Goal: Information Seeking & Learning: Learn about a topic

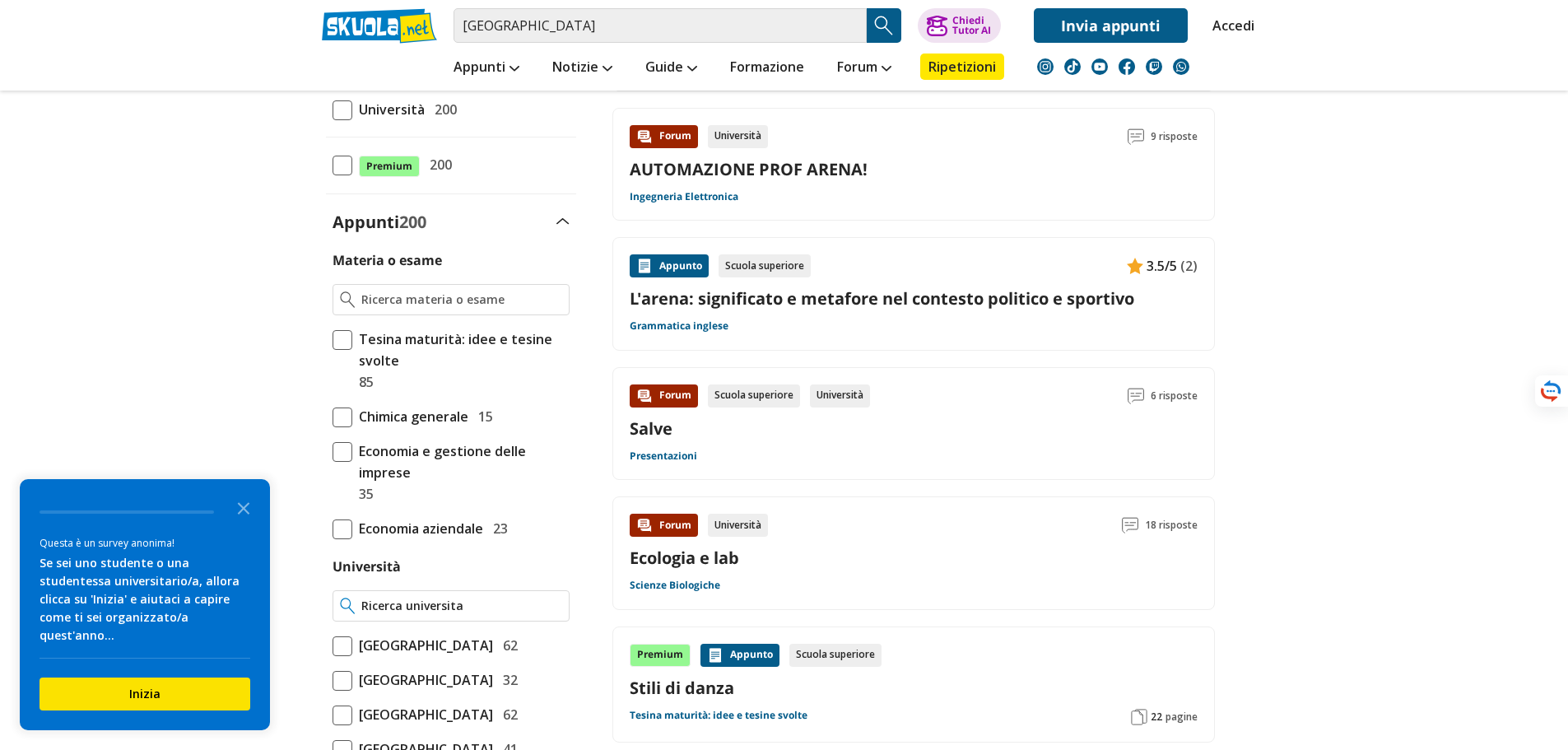
scroll to position [329, 0]
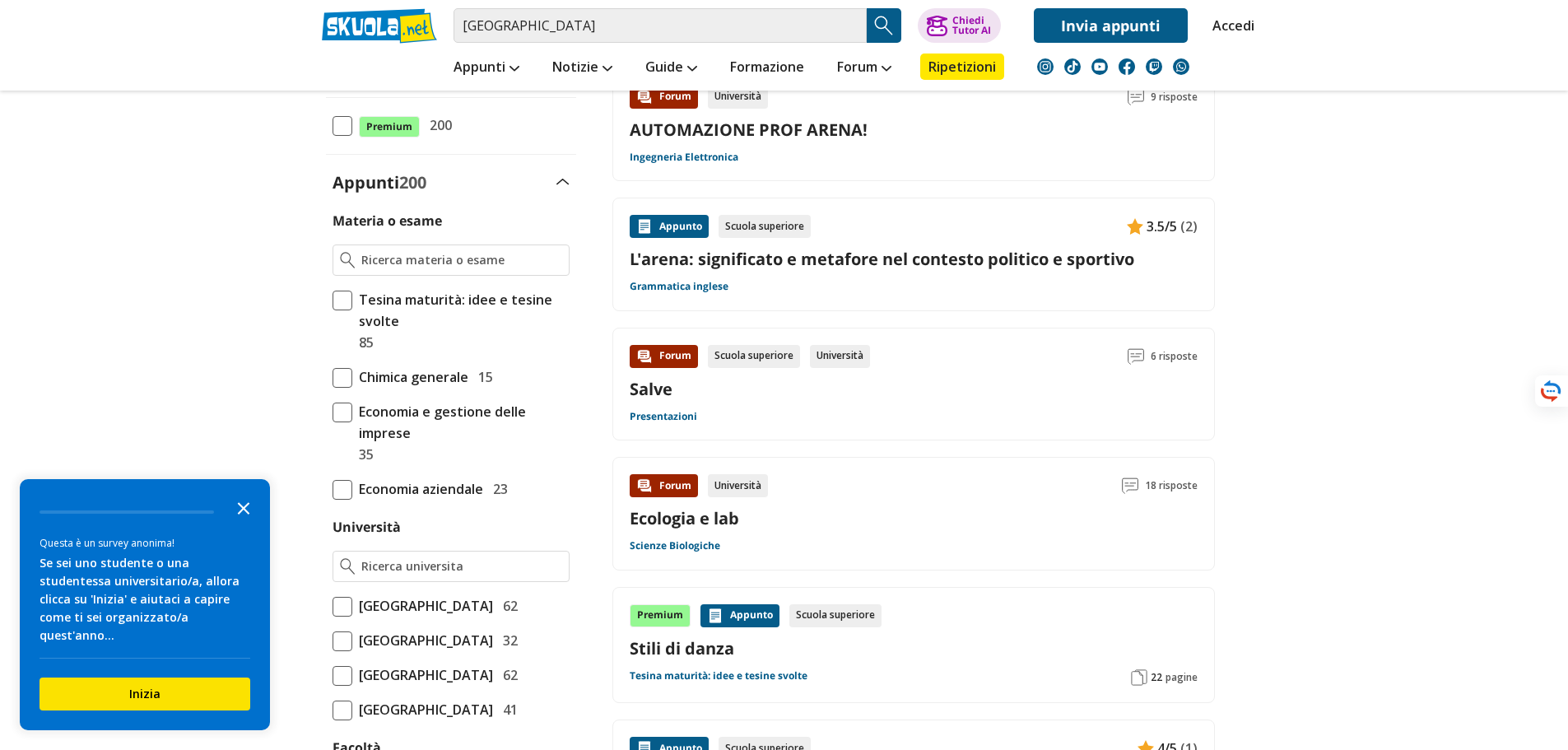
click at [237, 524] on icon "Close the survey" at bounding box center [243, 507] width 33 height 33
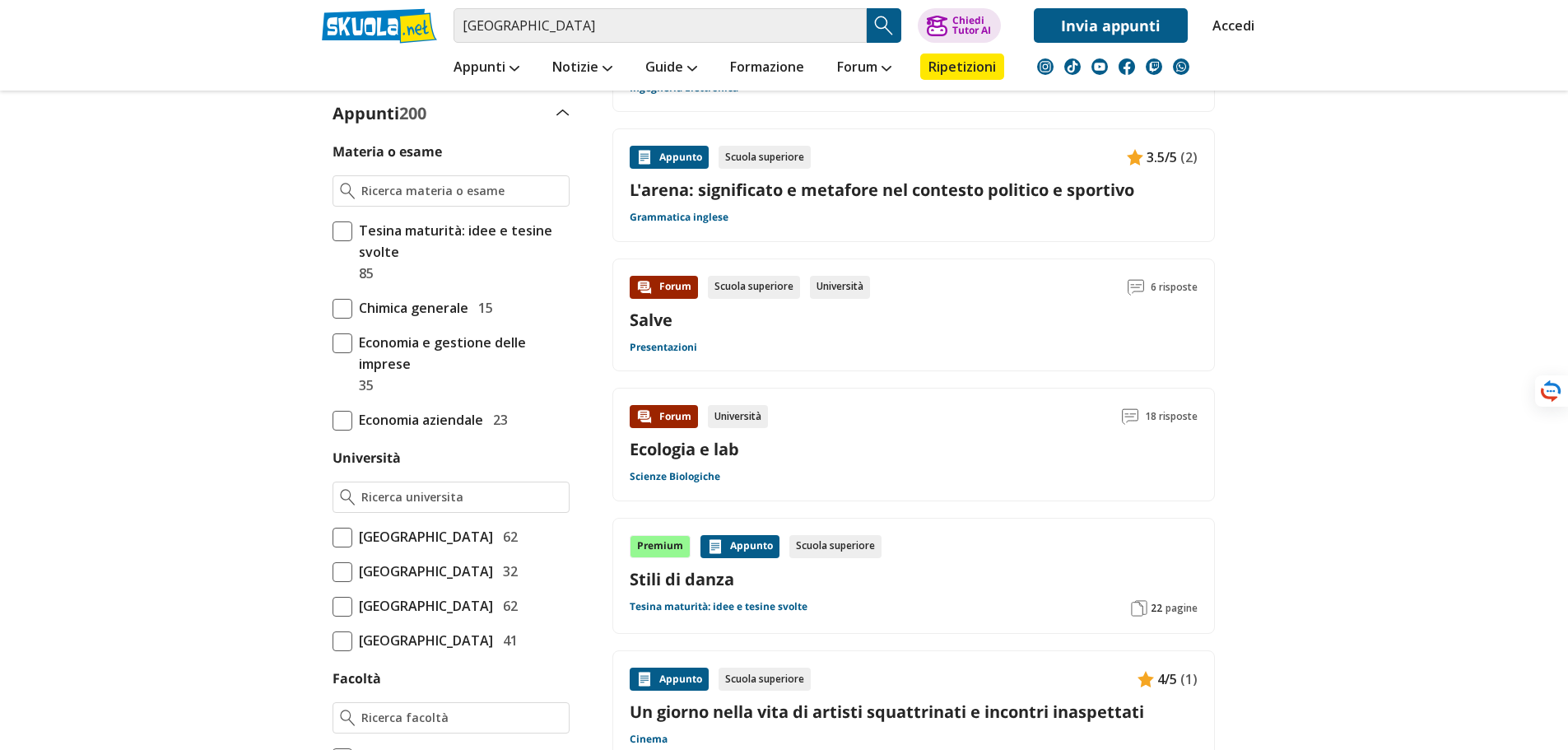
scroll to position [494, 0]
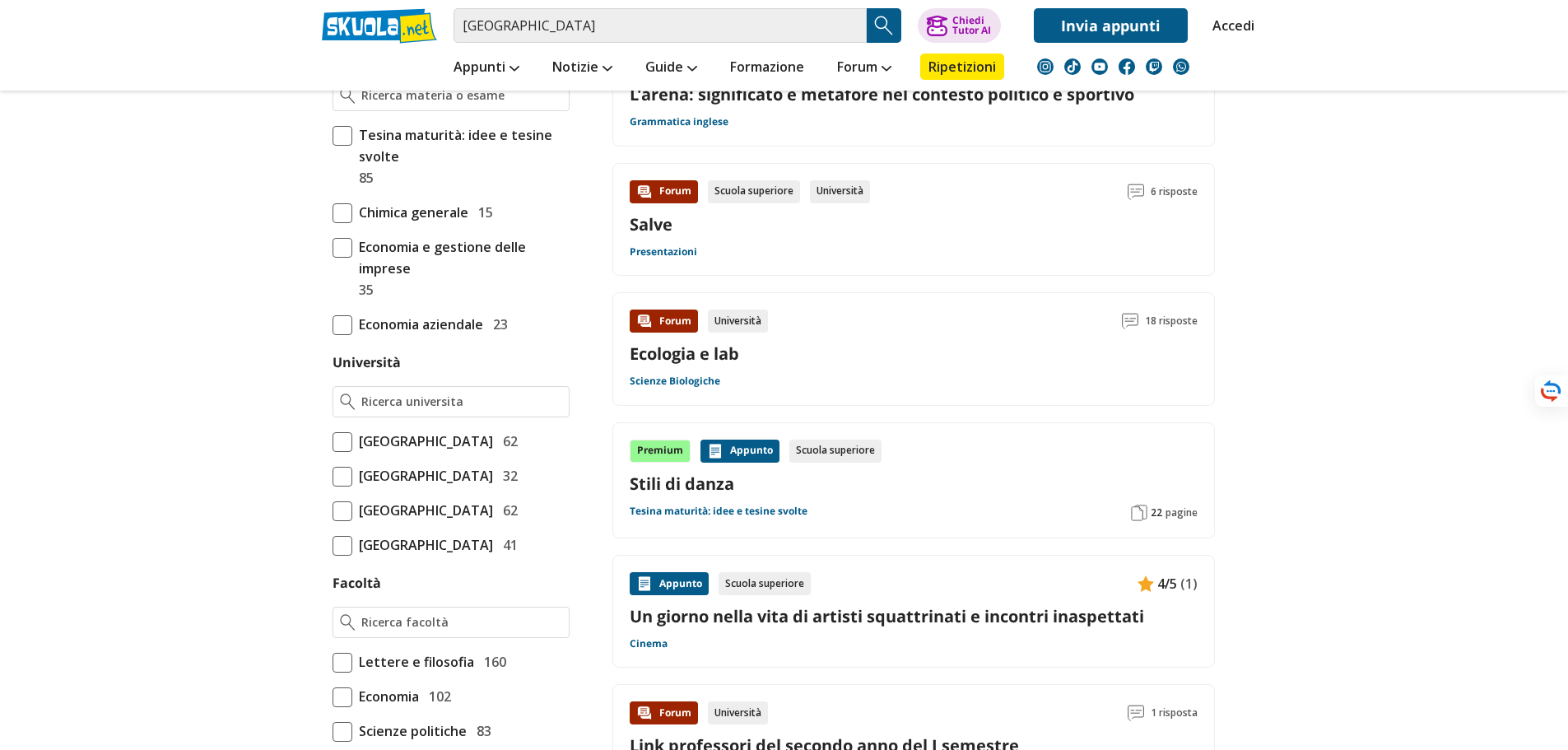
click at [344, 486] on span at bounding box center [342, 476] width 20 height 20
click at [333, 476] on input "Università degli Studi di Messina 32" at bounding box center [333, 476] width 0 height 0
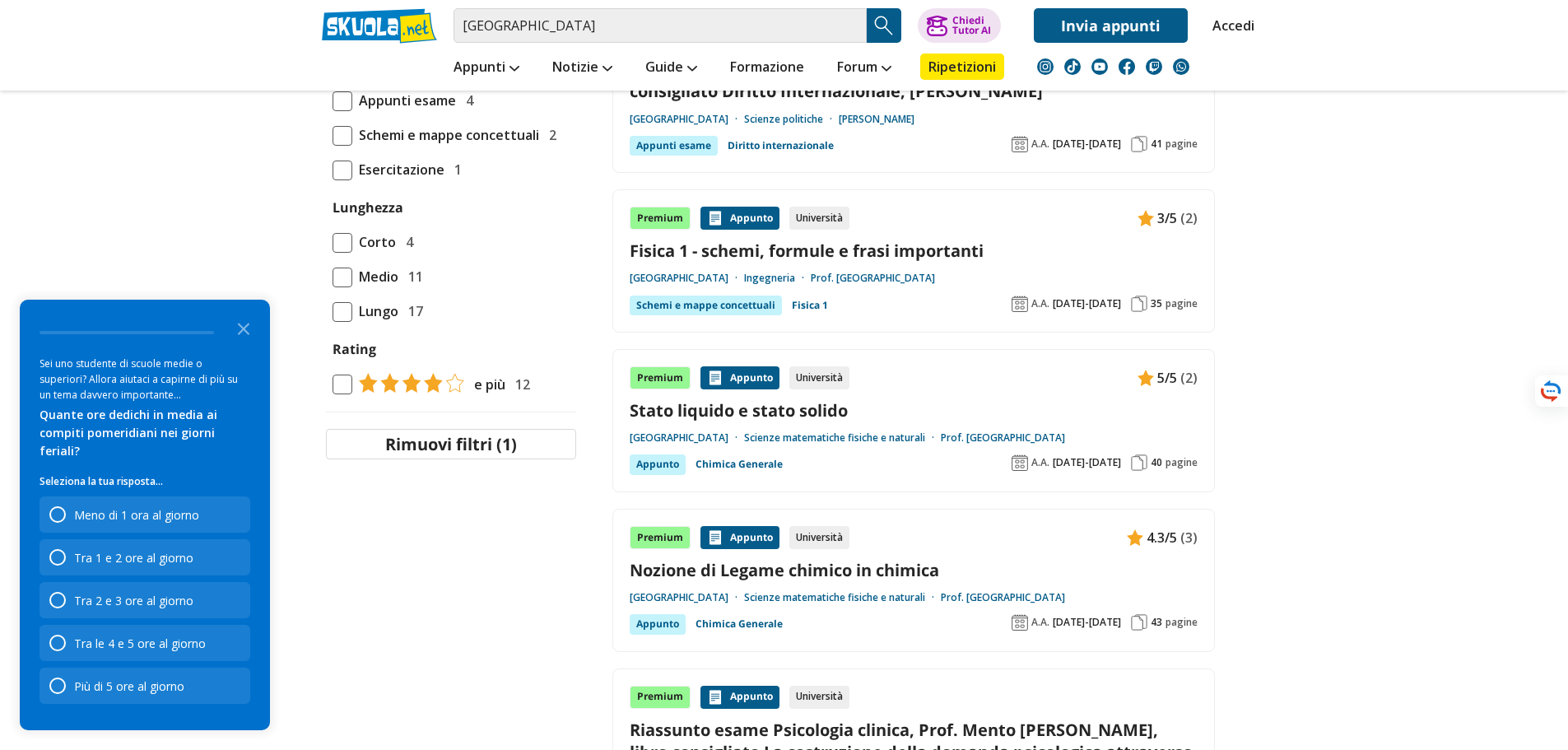
scroll to position [1399, 0]
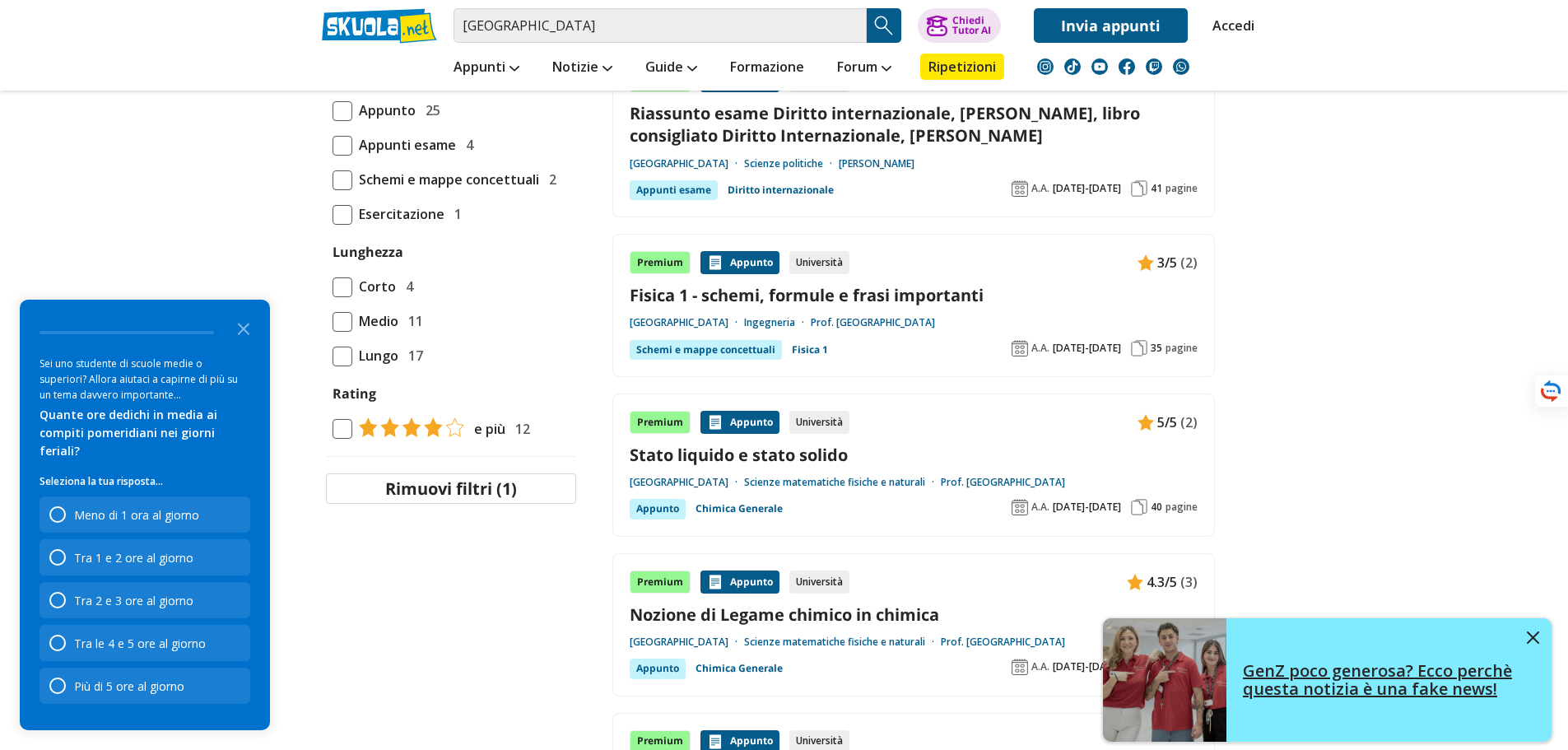
click at [1532, 636] on img at bounding box center [1533, 637] width 12 height 12
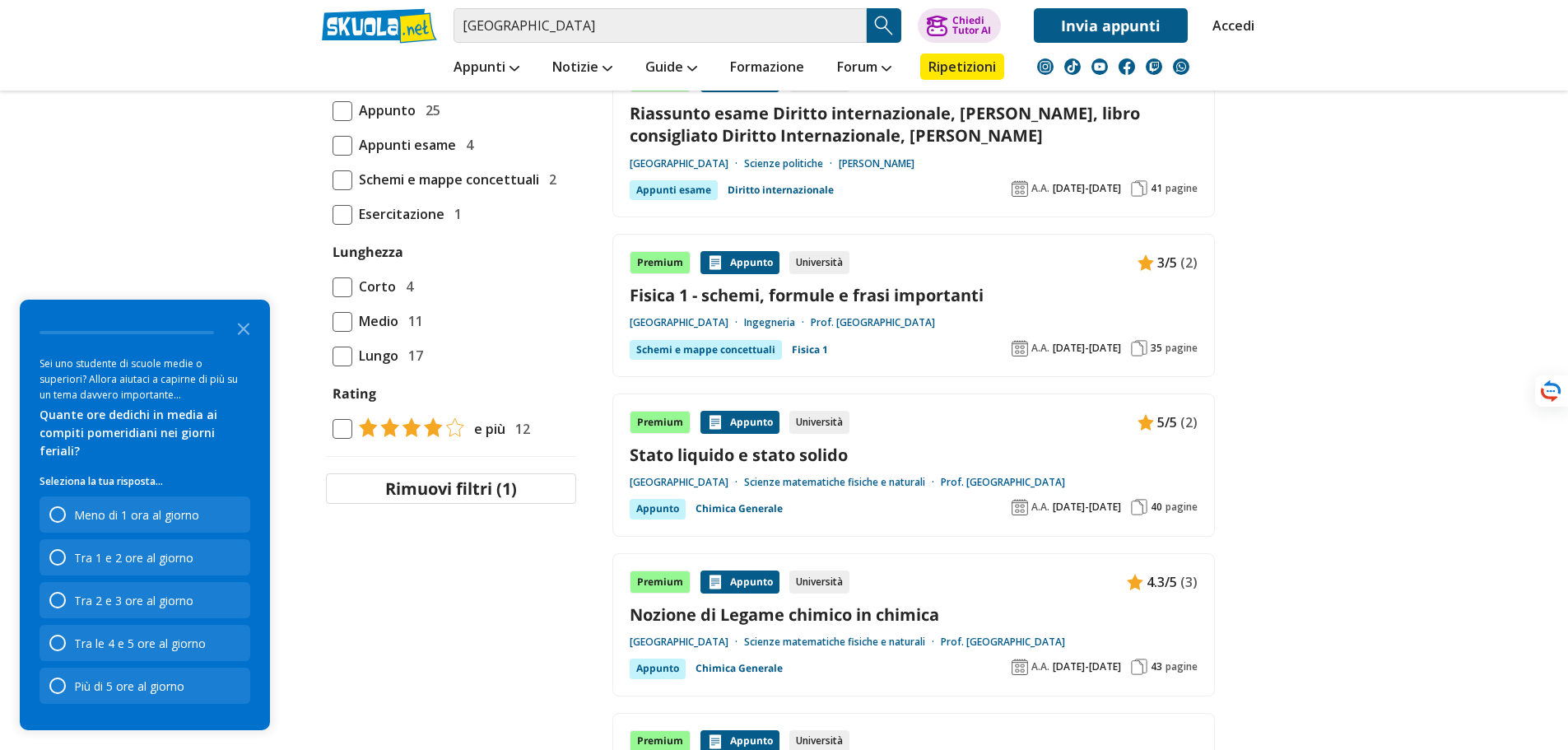
click at [1046, 478] on link "Prof. Arena Carmela" at bounding box center [1002, 483] width 124 height 13
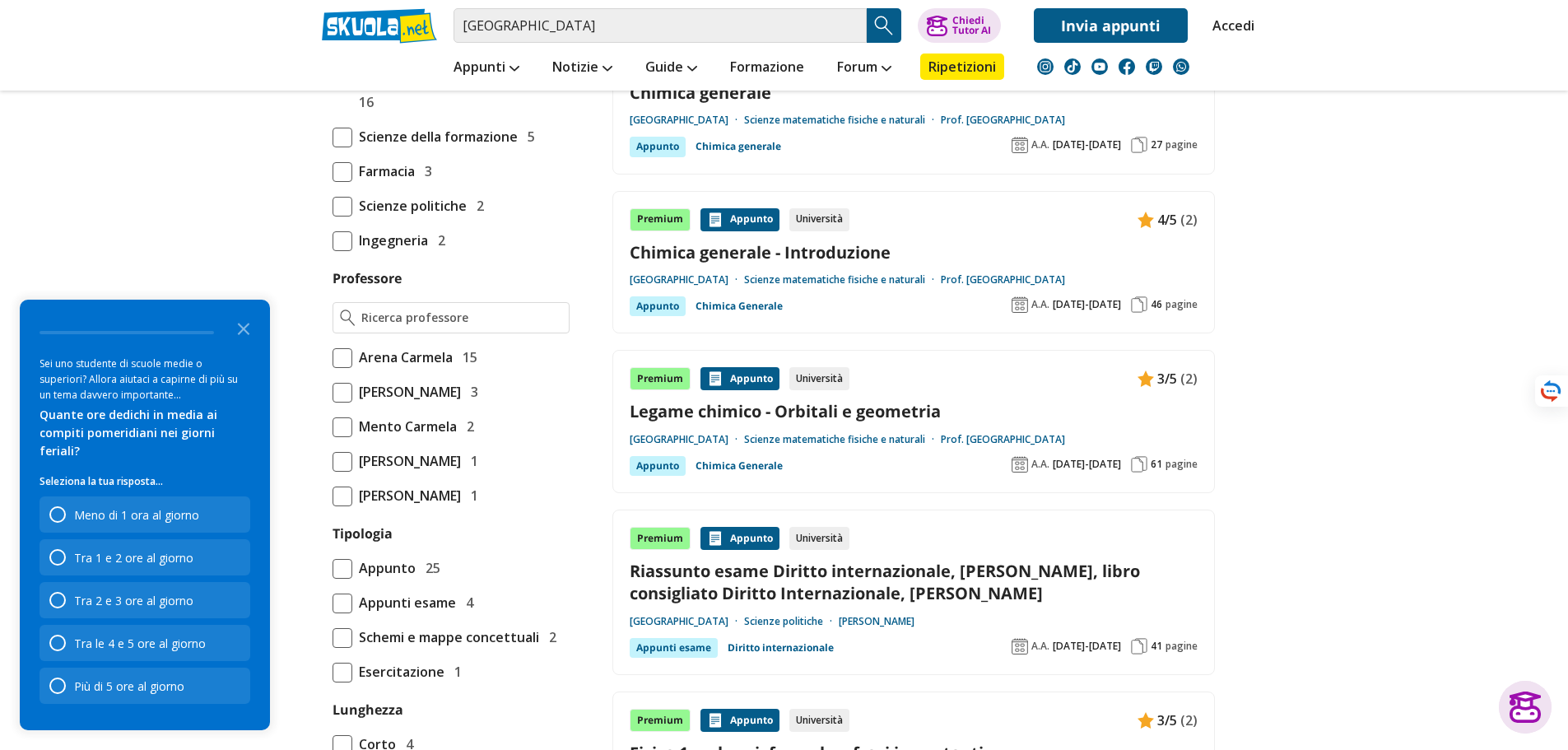
scroll to position [612, 0]
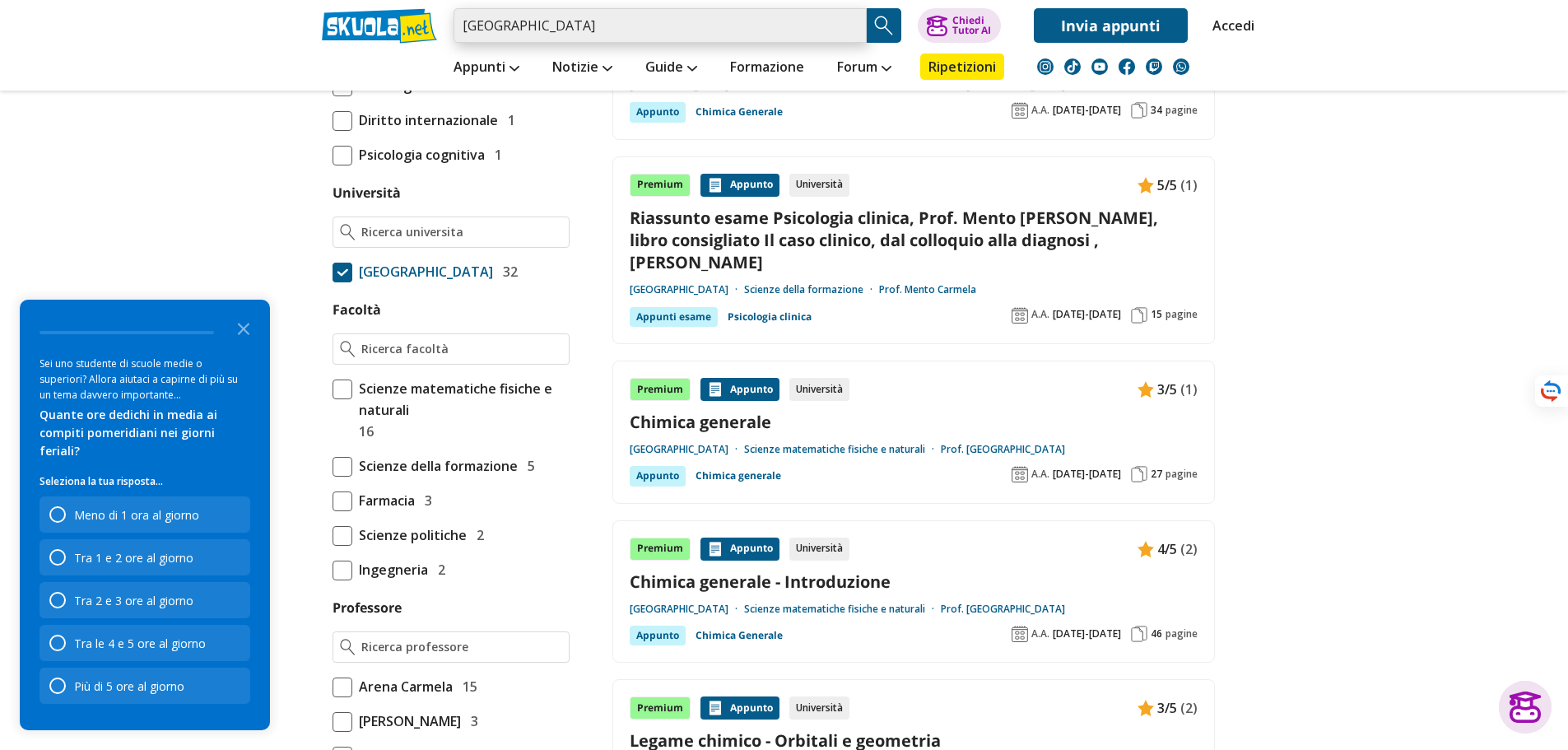
drag, startPoint x: 577, startPoint y: 32, endPoint x: 412, endPoint y: 19, distance: 165.5
click at [412, 19] on div "carmela arena Trova un tutor esperto su questo argomento Chiedi Tutor AI Accedi" at bounding box center [784, 21] width 950 height 43
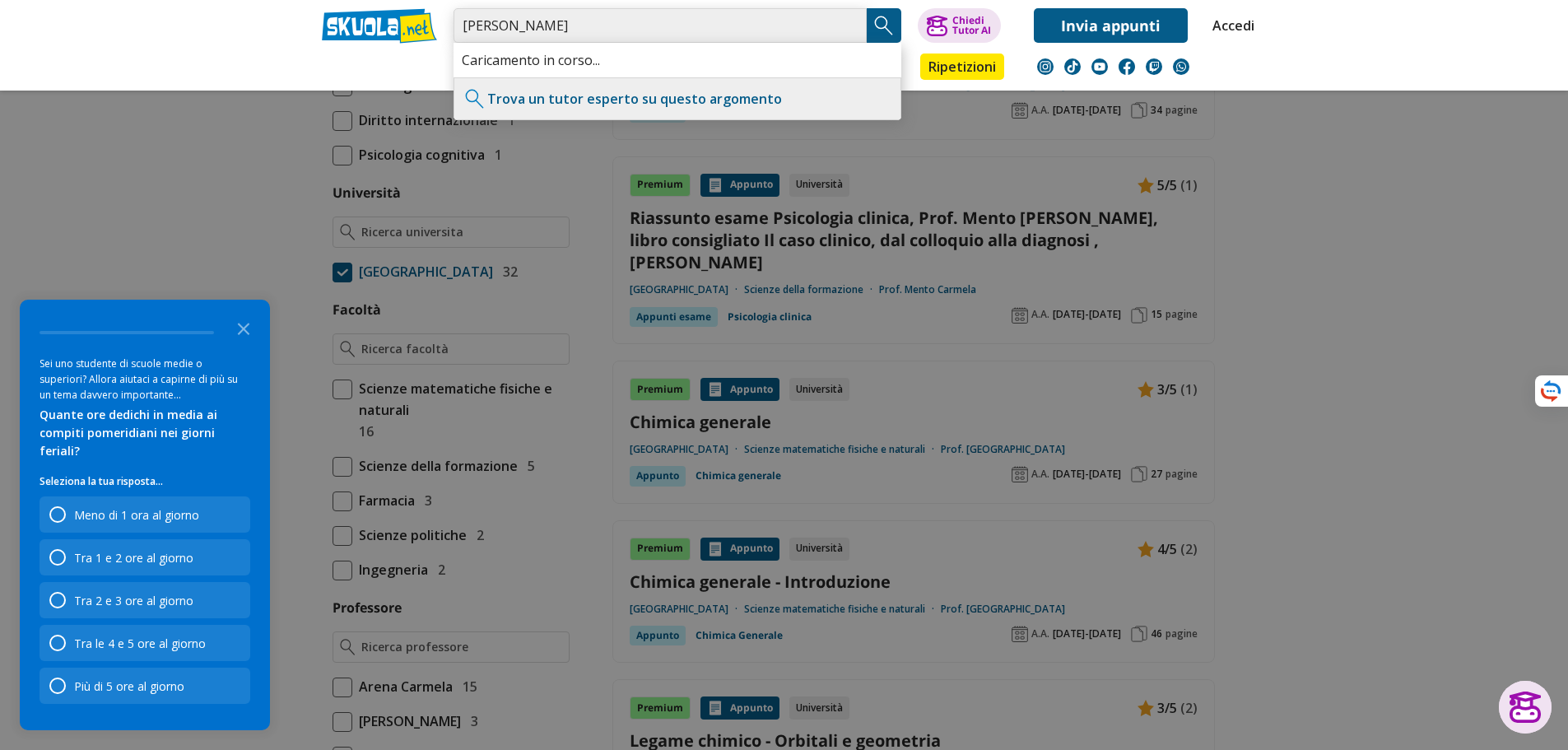
type input "bonaccorsi"
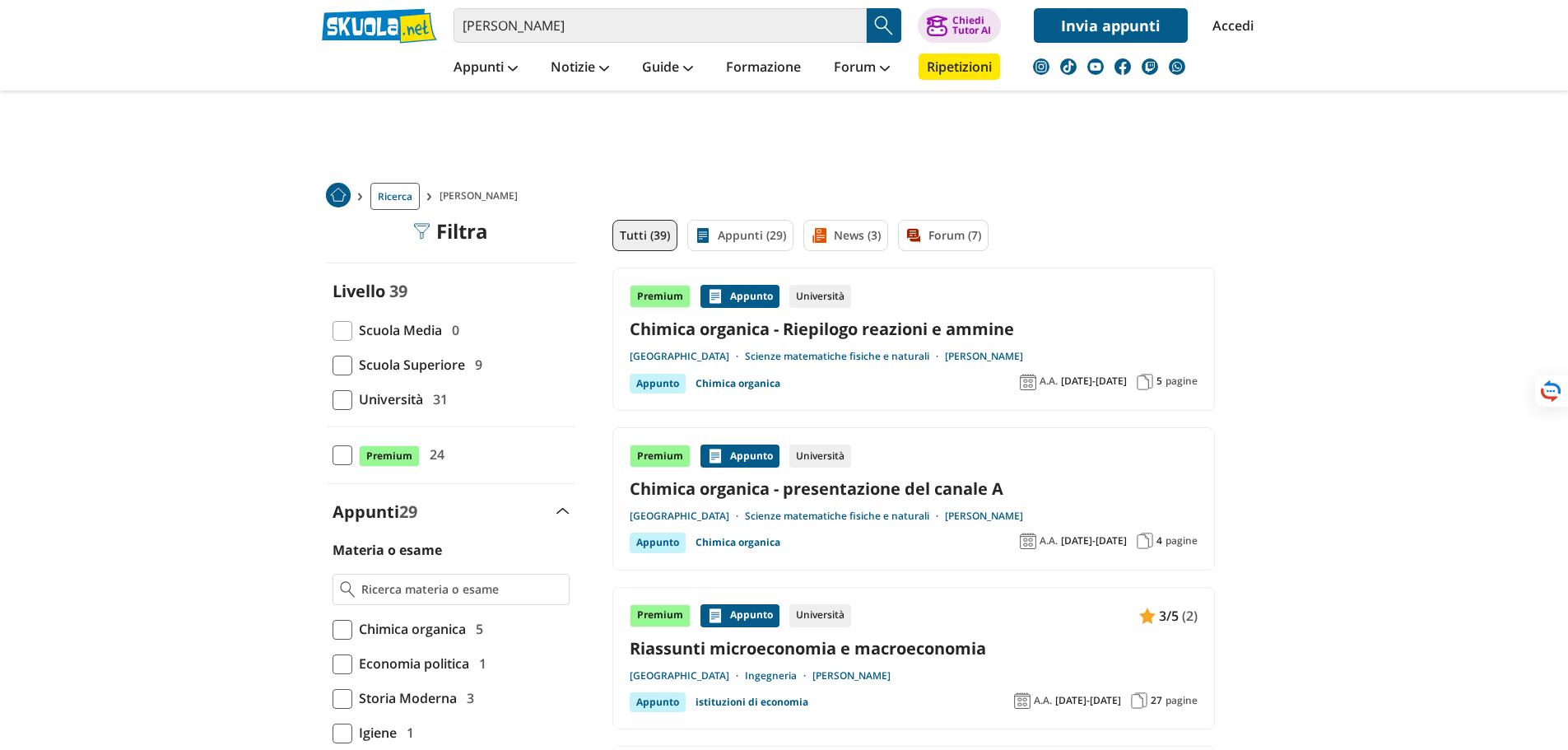
click at [659, 544] on div "Appunto" at bounding box center [658, 542] width 56 height 20
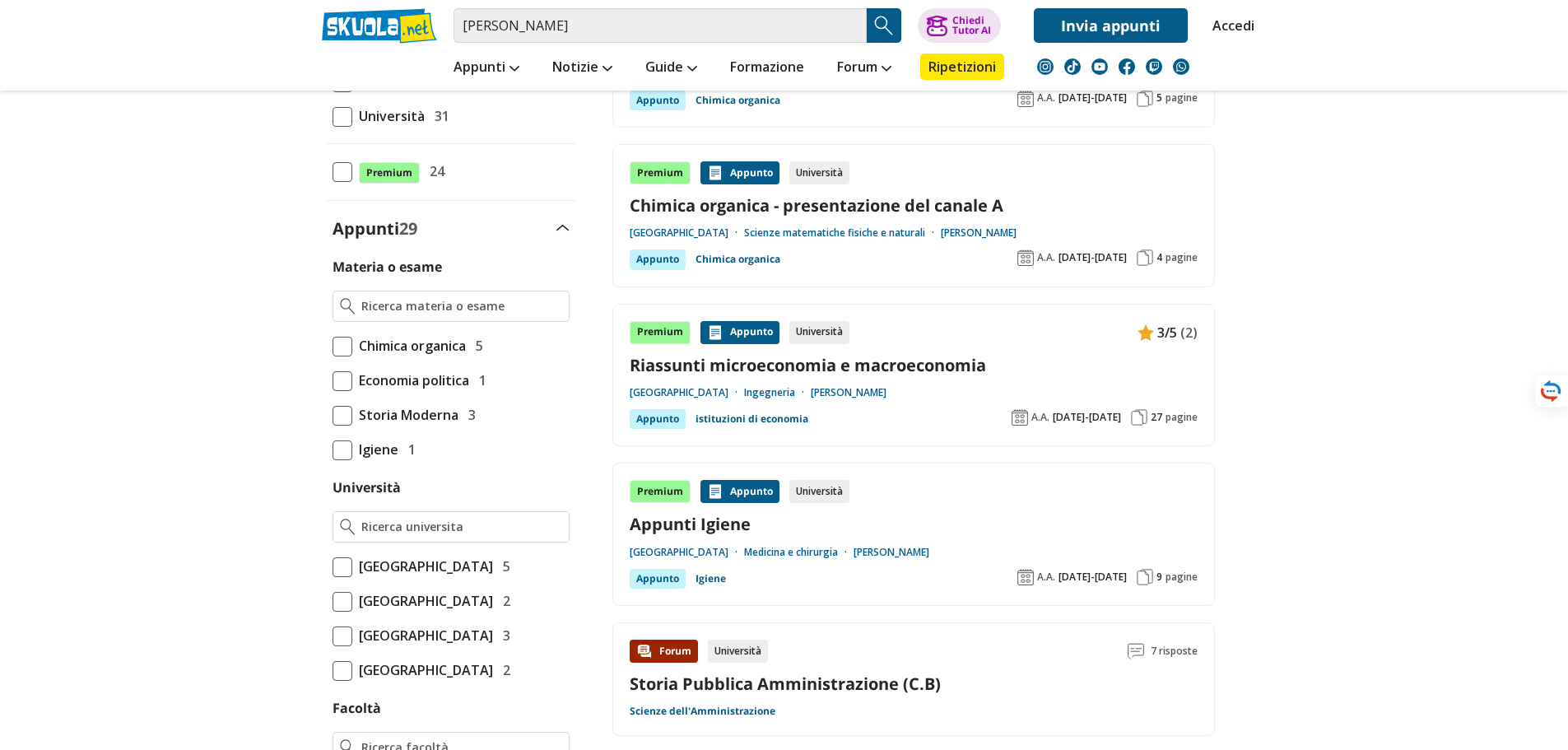
scroll to position [494, 0]
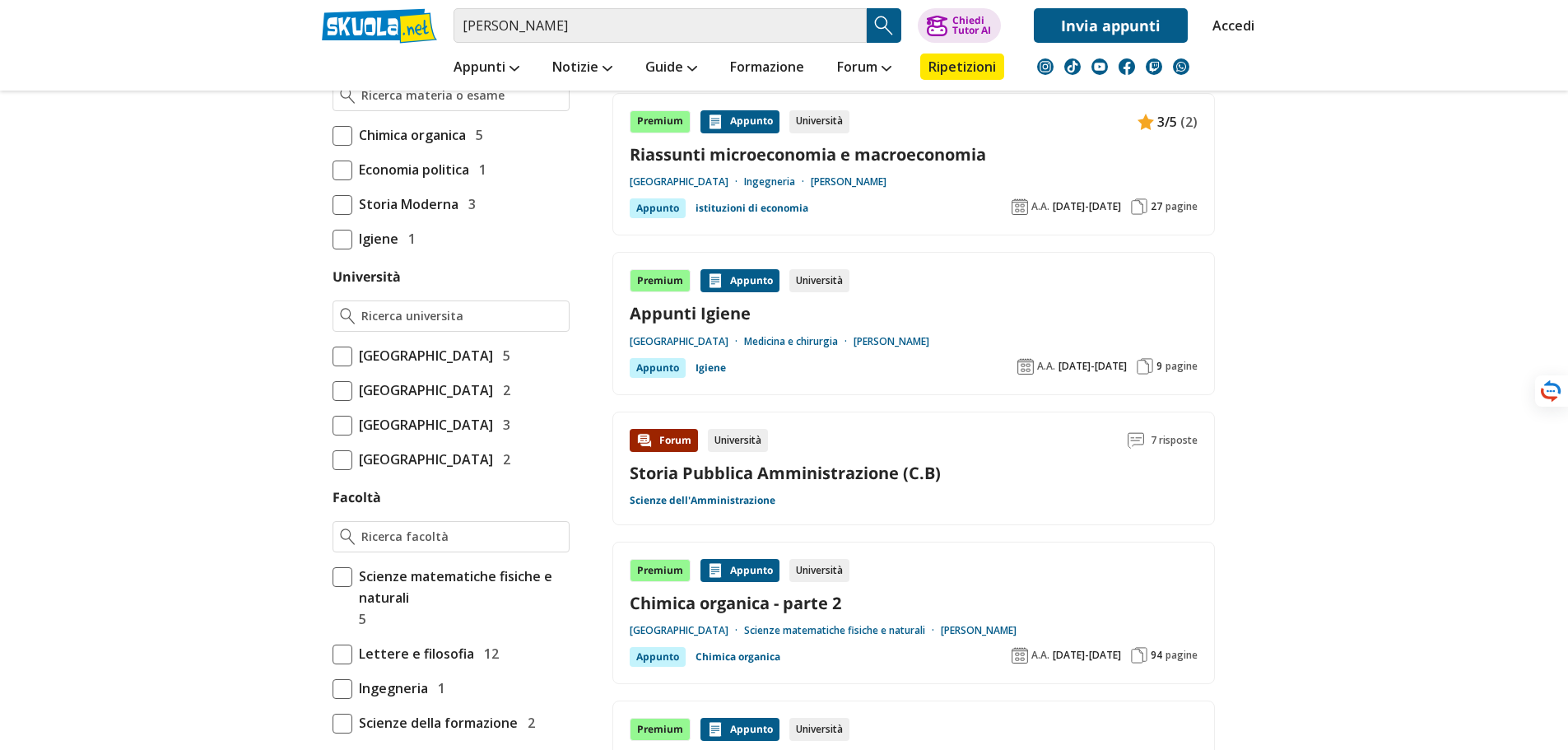
click at [653, 661] on div "Appunto" at bounding box center [658, 657] width 56 height 20
click at [478, 360] on span "[GEOGRAPHIC_DATA]" at bounding box center [422, 355] width 141 height 21
click at [333, 356] on input "Università degli Studi di Messina 5" at bounding box center [333, 356] width 0 height 0
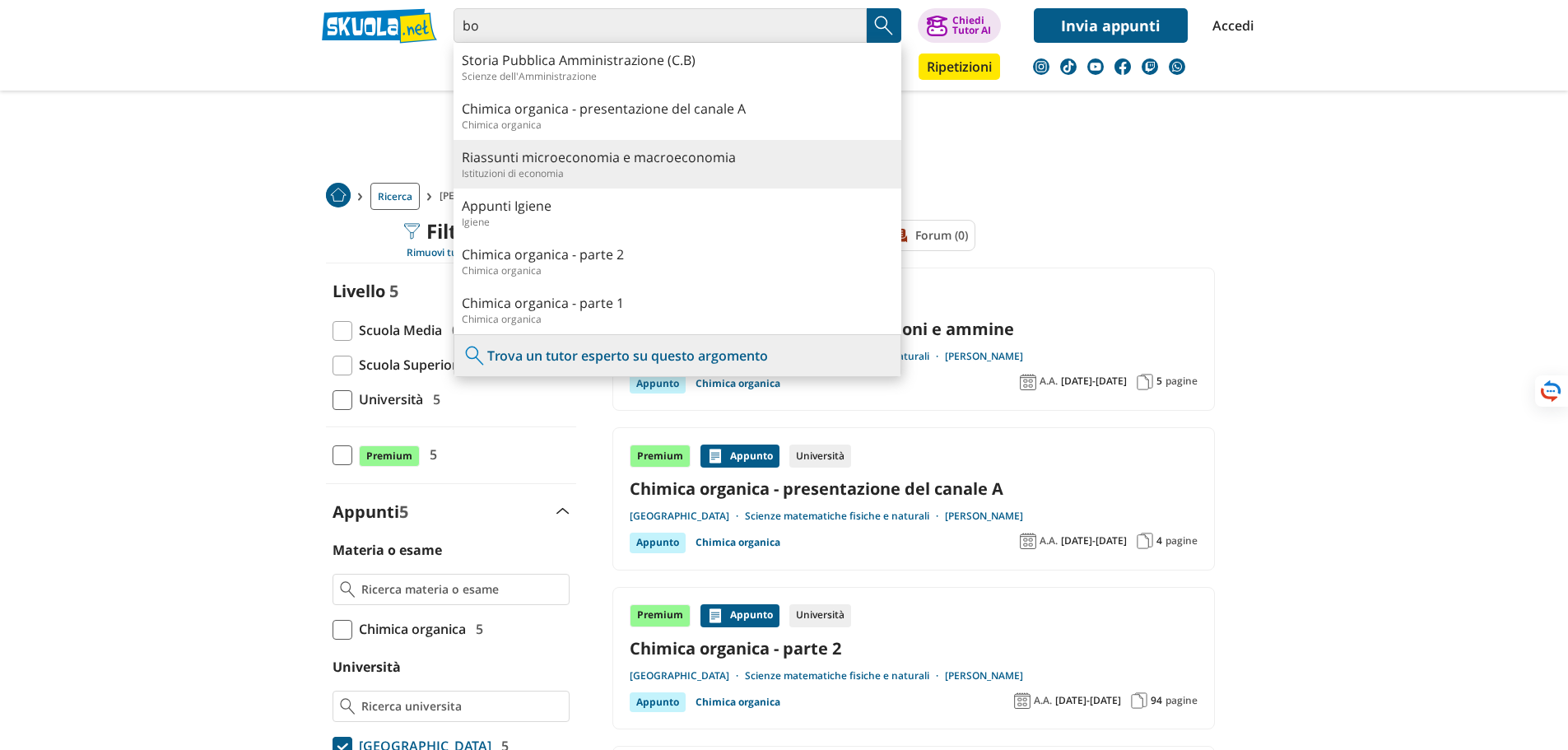
type input "b"
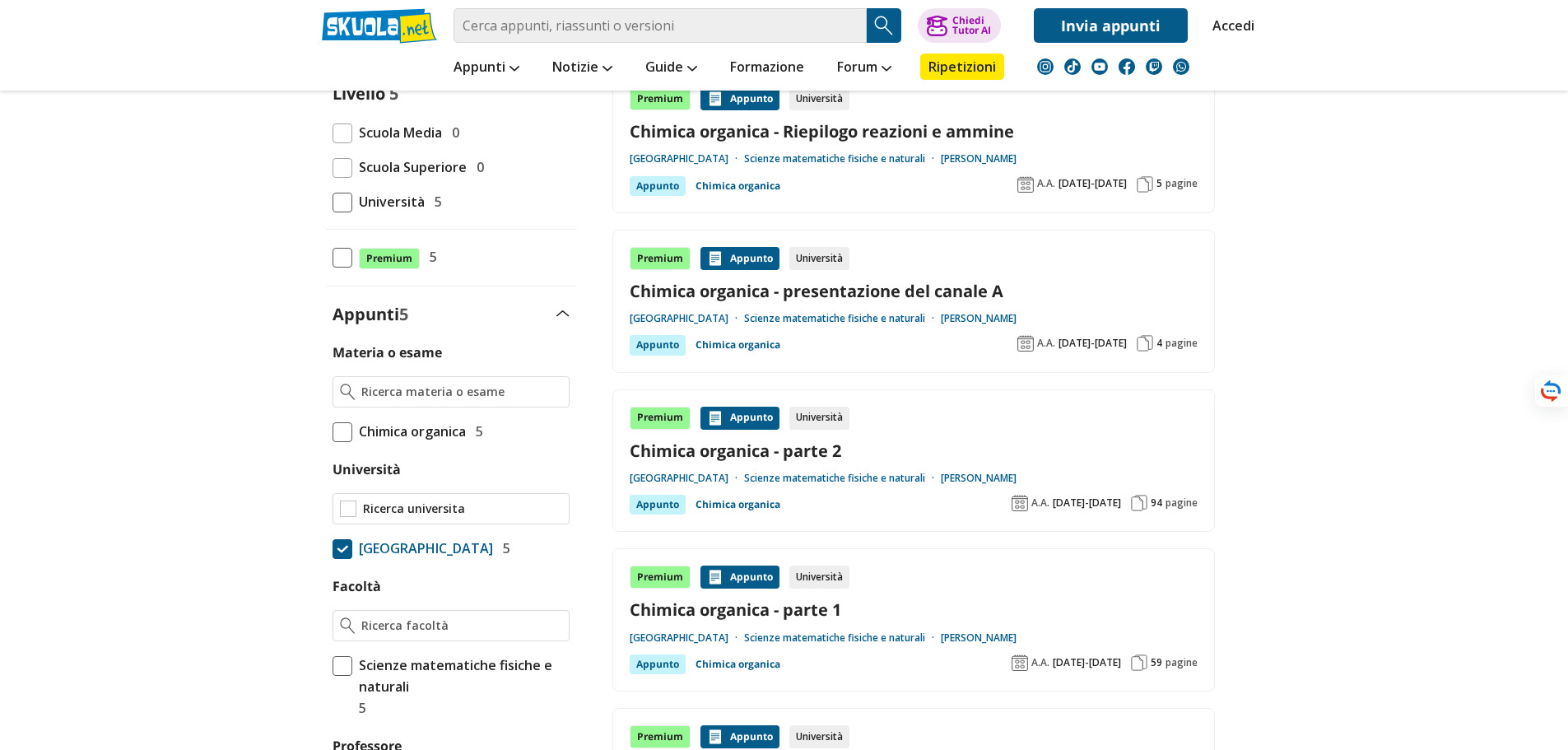
scroll to position [329, 0]
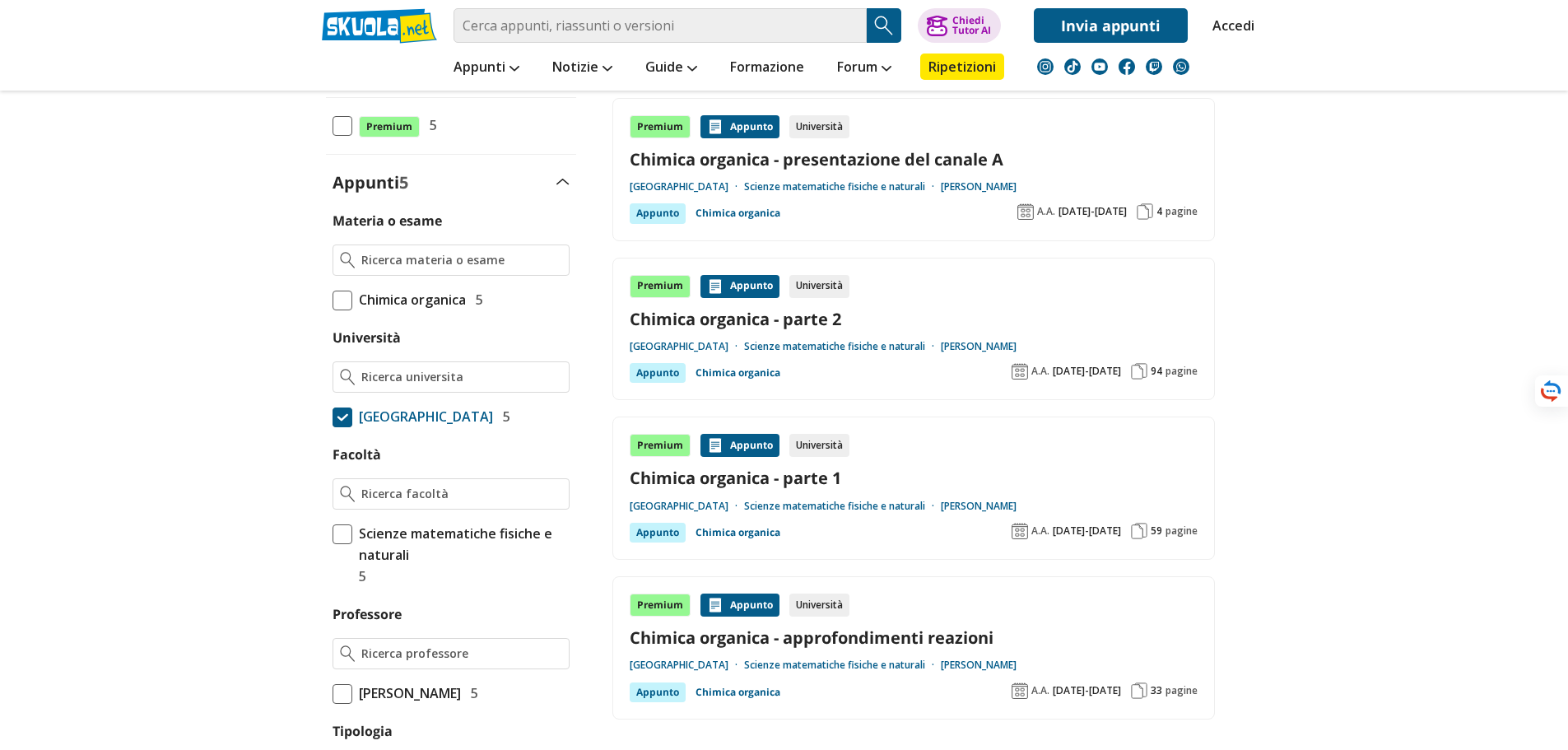
click at [493, 416] on span "[GEOGRAPHIC_DATA]" at bounding box center [422, 416] width 141 height 21
click at [333, 416] on input "Università degli Studi di Messina 5" at bounding box center [333, 416] width 0 height 0
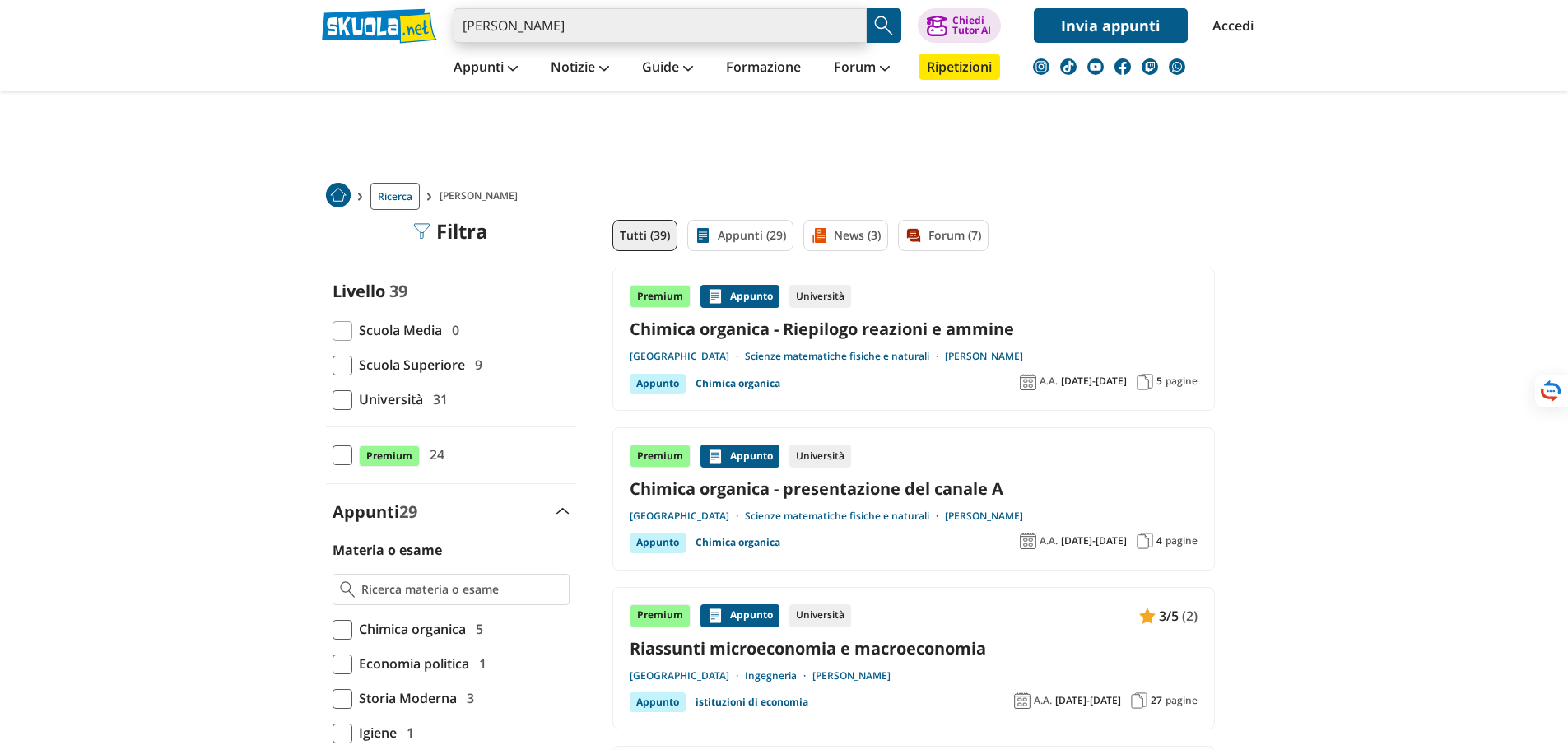
click at [541, 18] on input "bonaccorsi" at bounding box center [661, 25] width 414 height 34
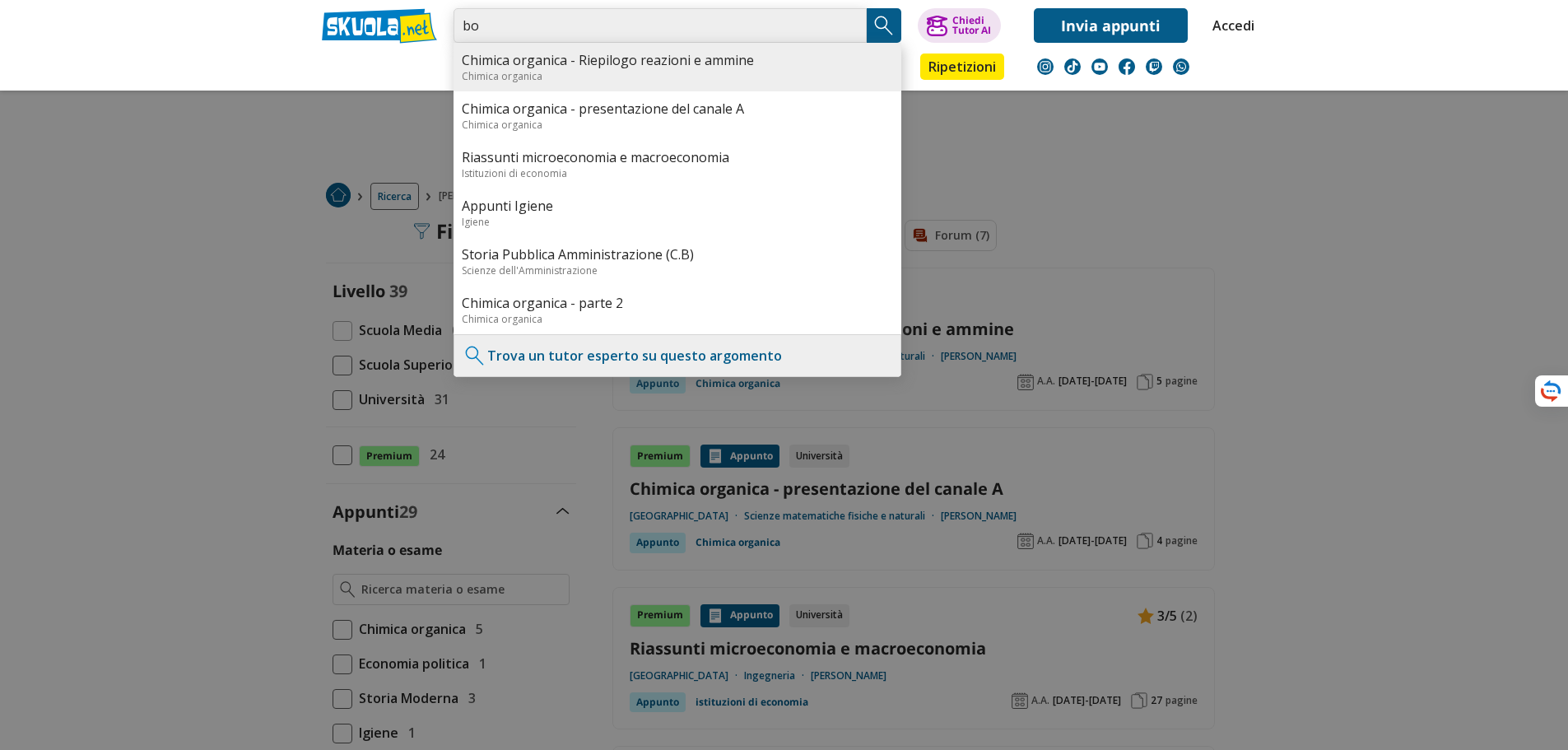
type input "b"
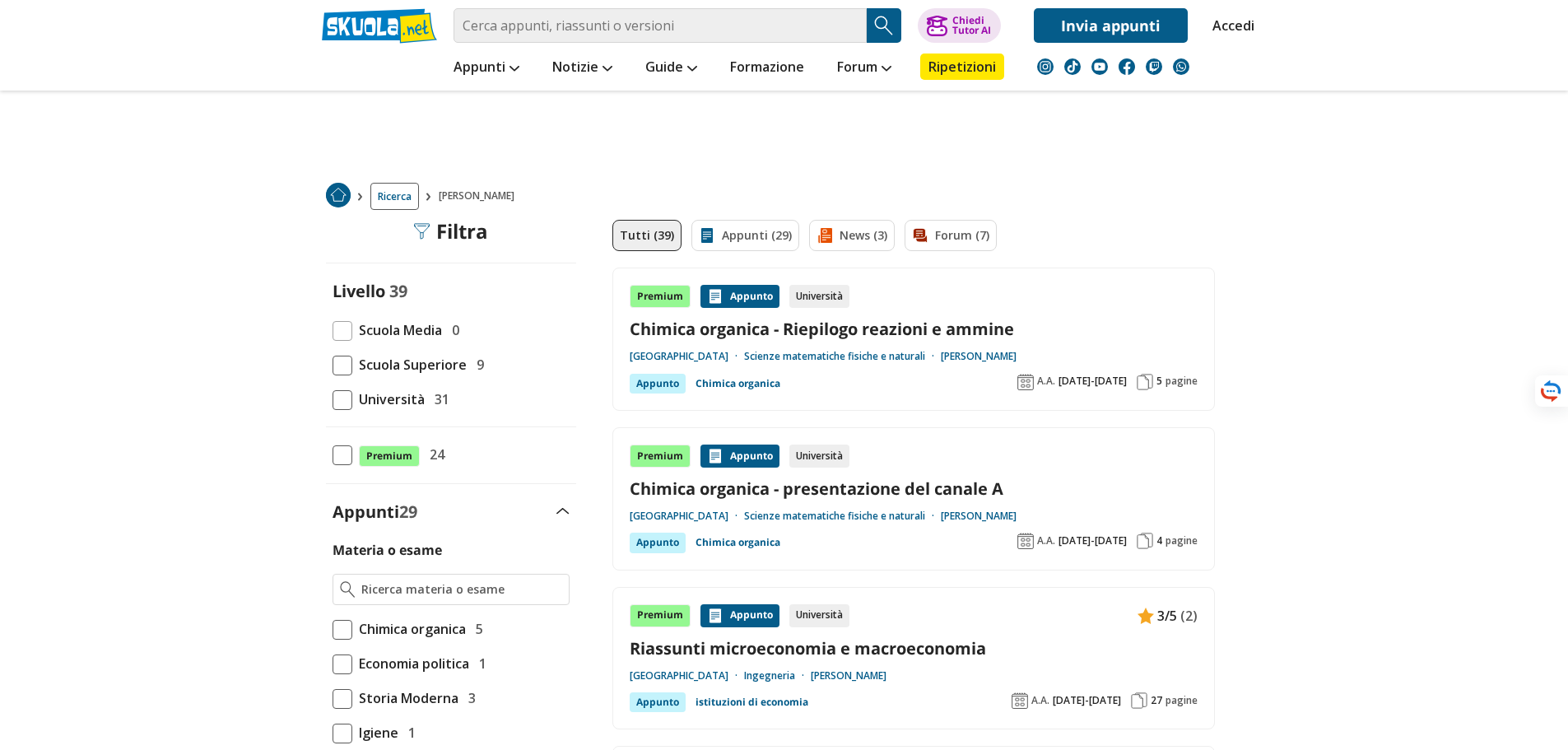
click at [882, 23] on img "Search Button" at bounding box center [884, 25] width 25 height 25
click at [881, 23] on img "Search Button" at bounding box center [884, 25] width 25 height 25
click at [365, 25] on link at bounding box center [379, 26] width 116 height 35
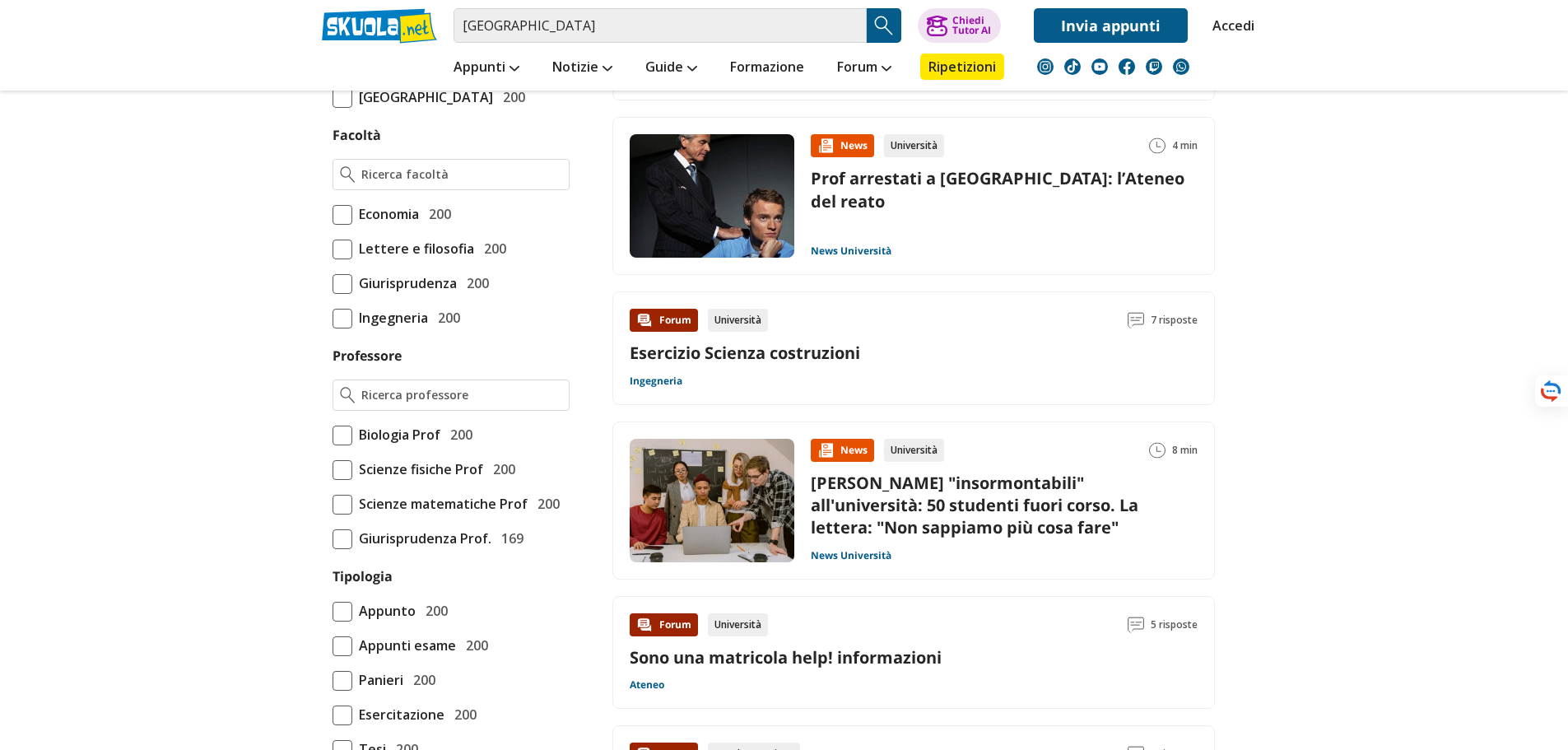
scroll to position [988, 0]
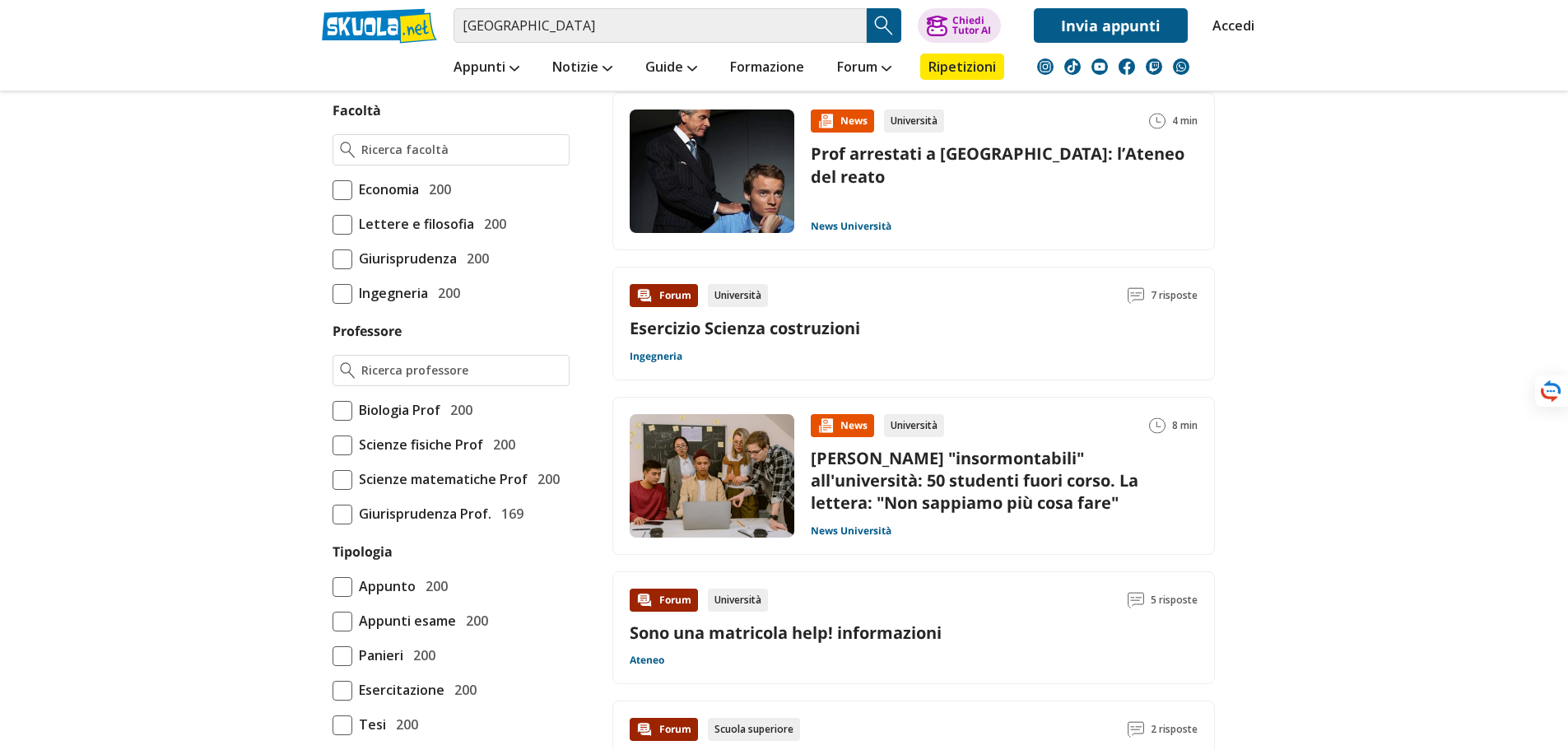
click at [339, 490] on span at bounding box center [342, 480] width 20 height 20
click at [333, 479] on input "Scienze matematiche Prof 200" at bounding box center [333, 479] width 0 height 0
click at [342, 456] on span at bounding box center [342, 444] width 20 height 20
click at [333, 444] on input "Scienze fisiche Prof 200" at bounding box center [333, 444] width 0 height 0
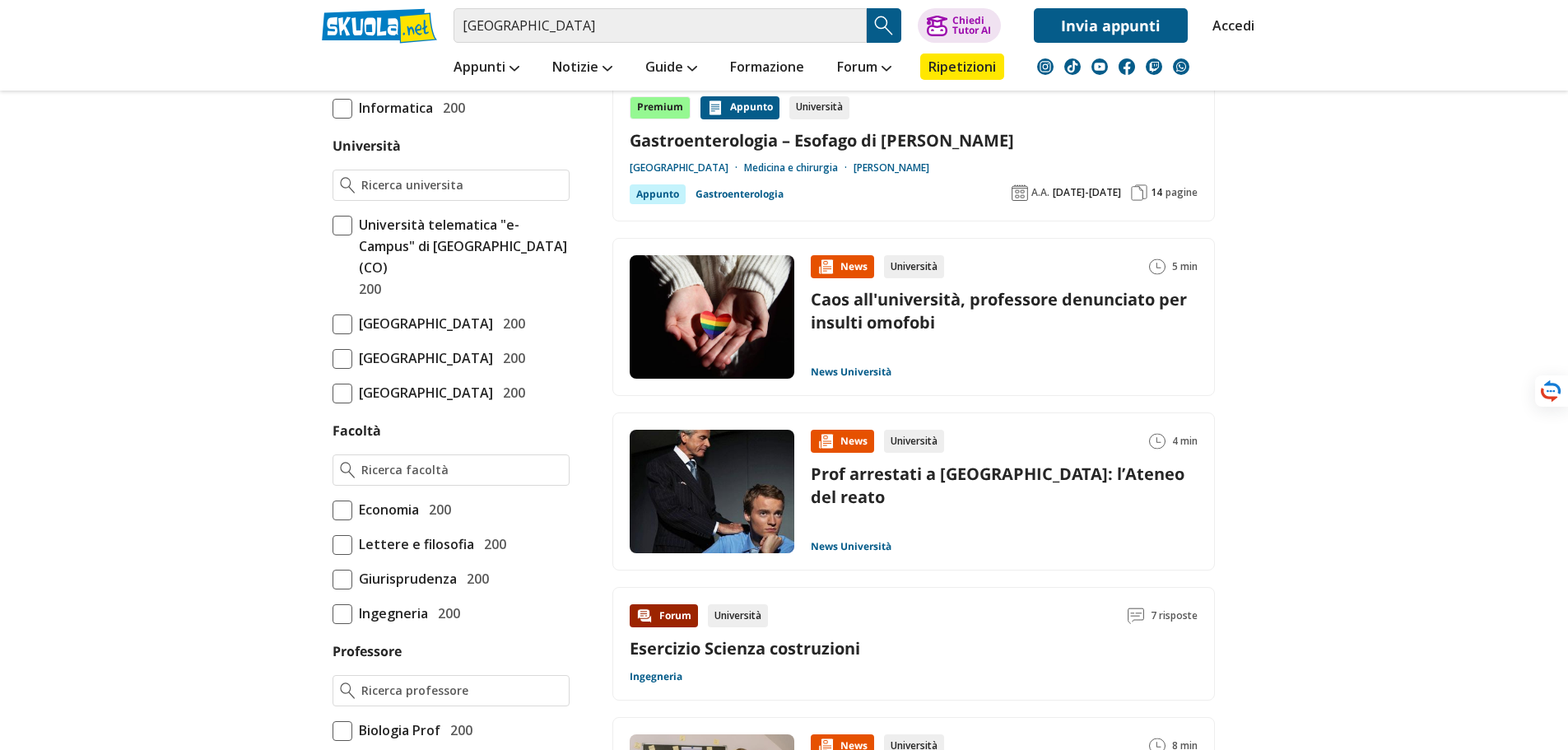
scroll to position [659, 0]
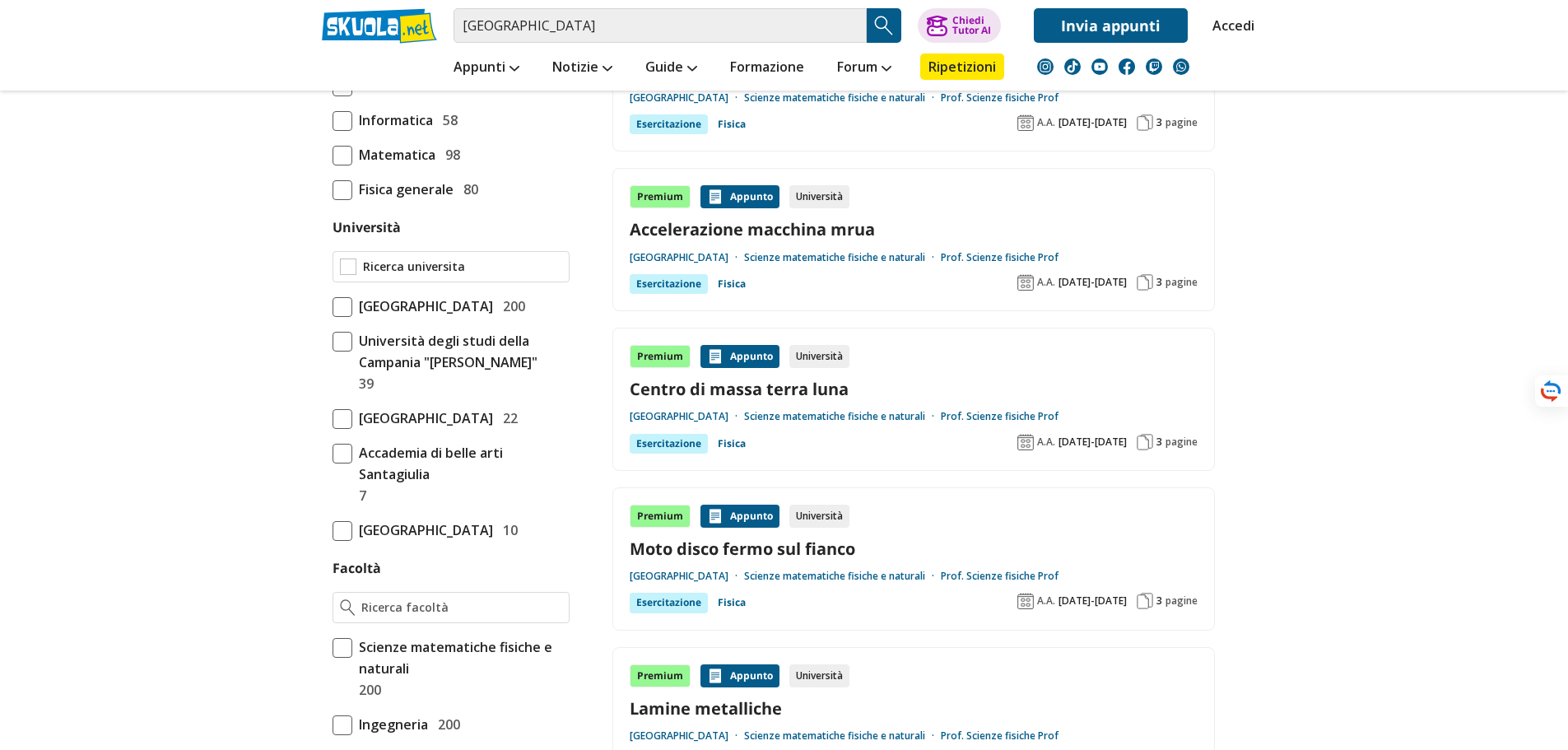
scroll to position [577, 0]
click at [481, 425] on span "[GEOGRAPHIC_DATA]" at bounding box center [422, 419] width 141 height 21
click at [333, 420] on input "[GEOGRAPHIC_DATA] 22" at bounding box center [333, 420] width 0 height 0
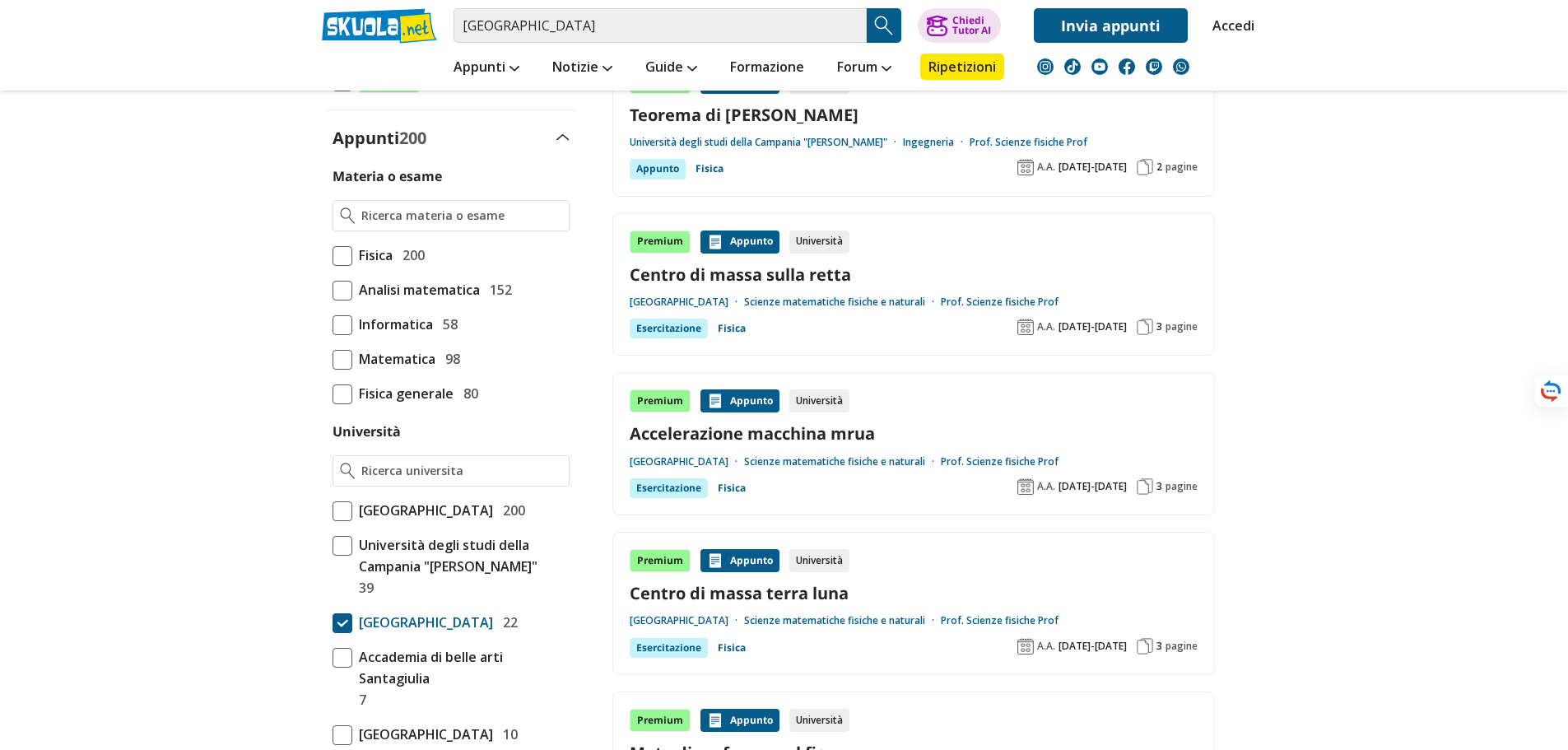
scroll to position [329, 0]
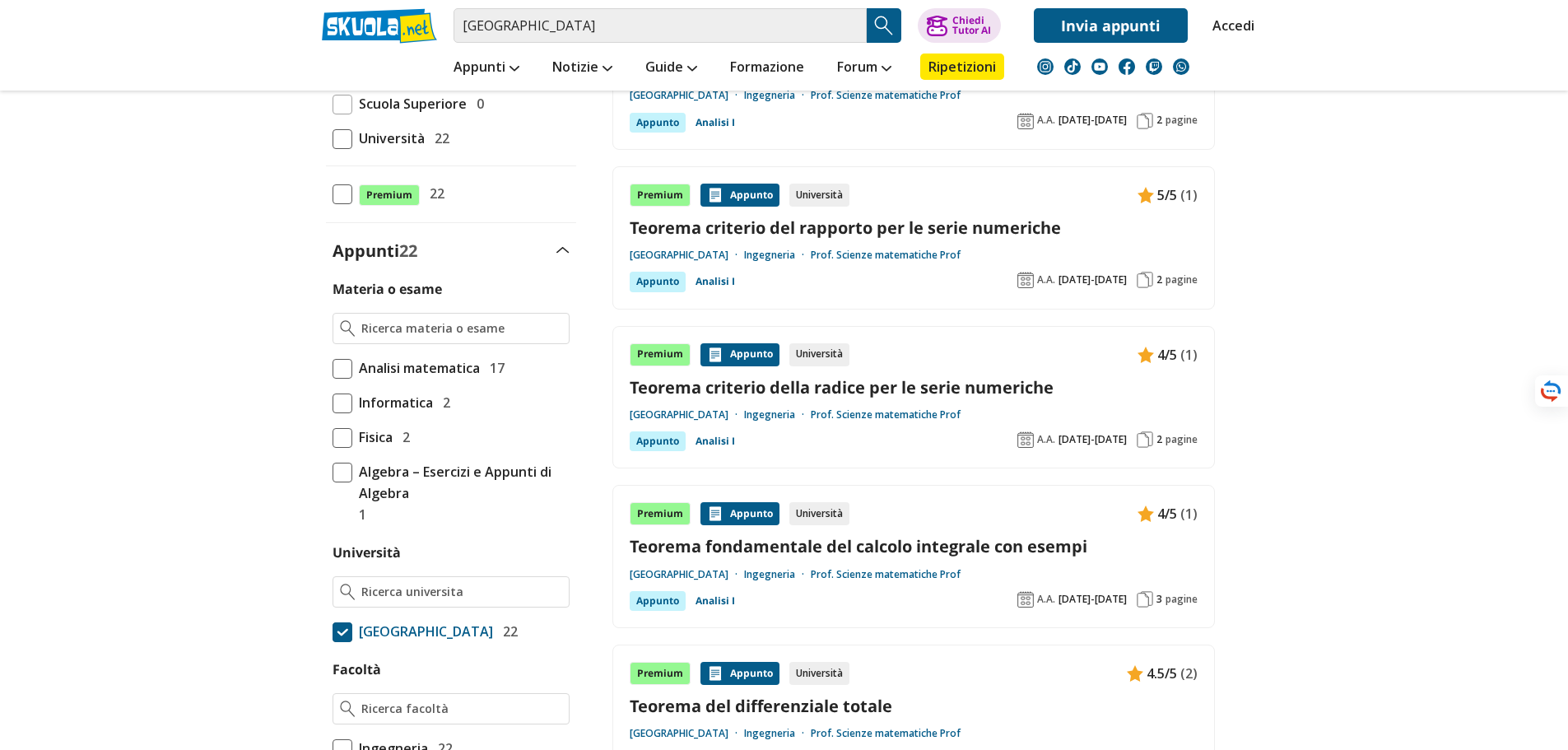
scroll to position [247, 0]
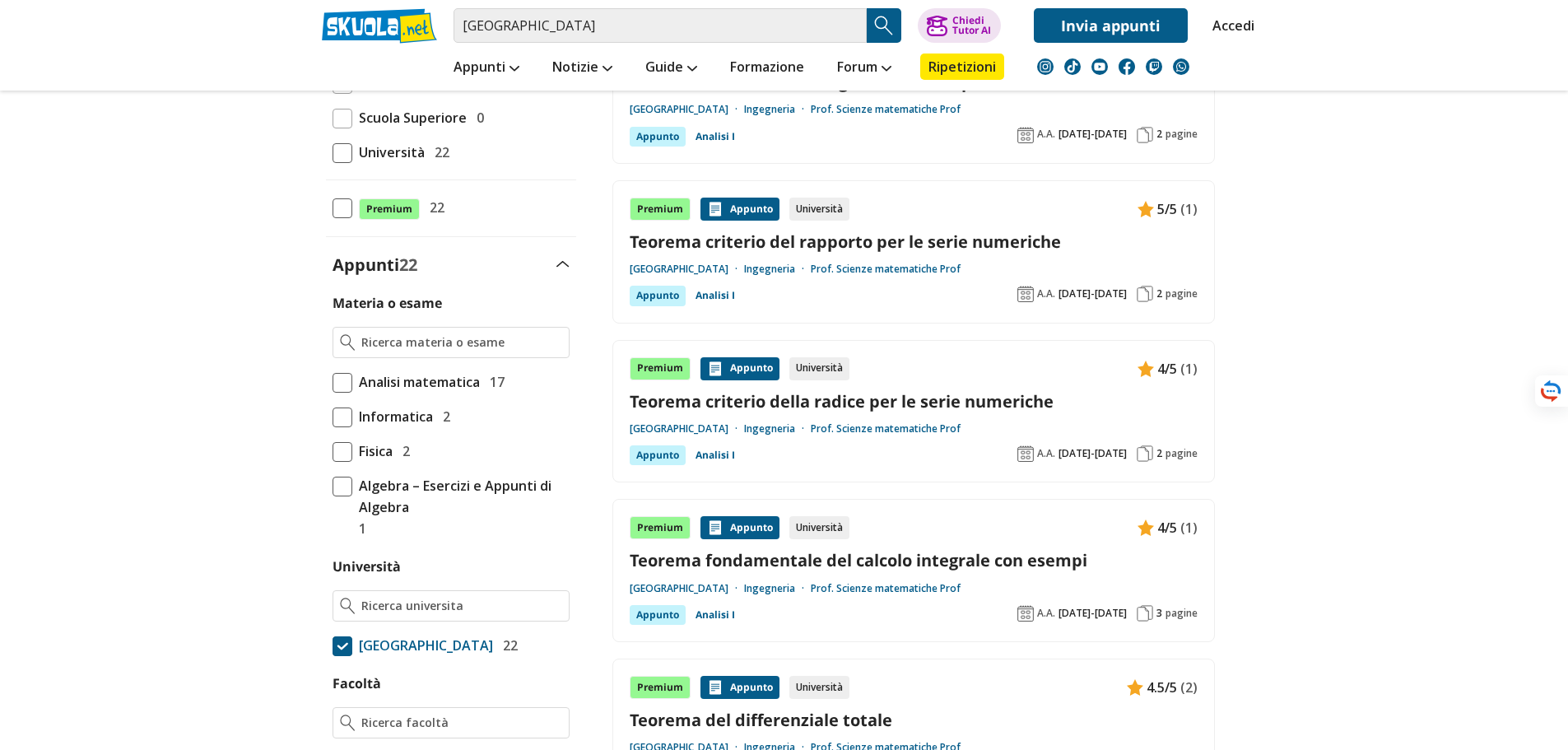
click at [347, 641] on span at bounding box center [342, 646] width 20 height 20
click at [333, 646] on input "Università della Calabria 22" at bounding box center [333, 646] width 0 height 0
click at [411, 605] on input "Università" at bounding box center [461, 607] width 200 height 17
type input "messi"
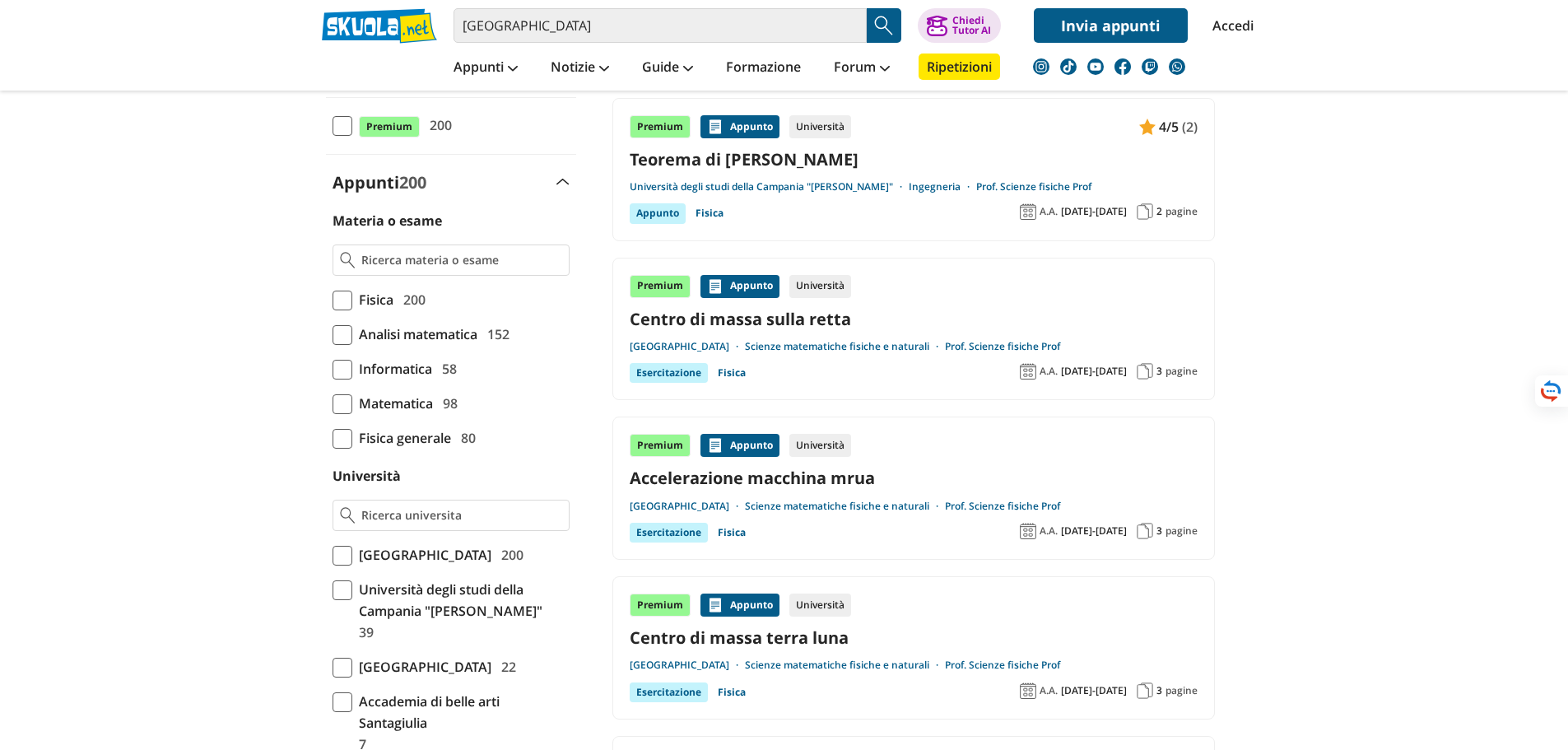
scroll to position [412, 0]
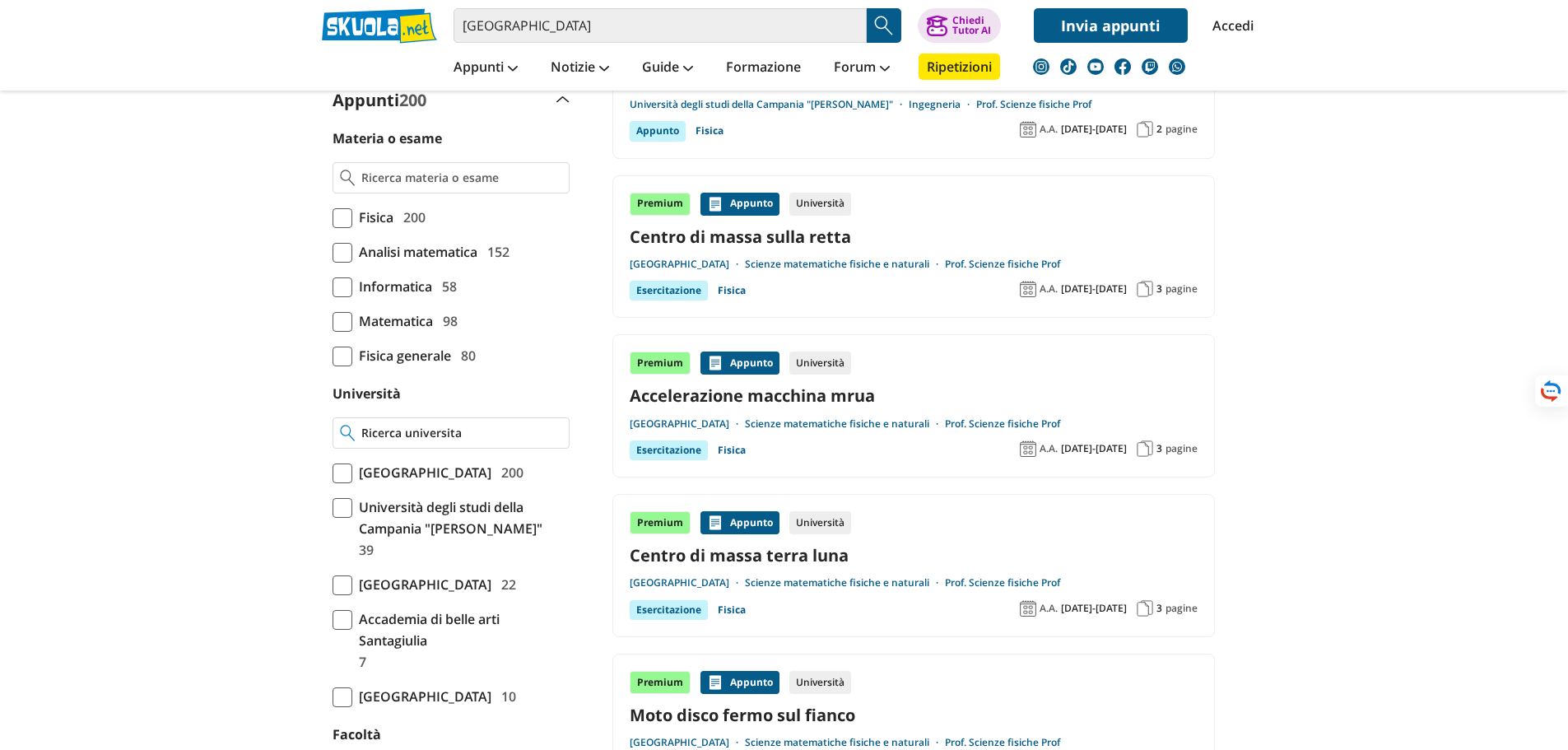
click at [436, 440] on input "Università" at bounding box center [461, 433] width 200 height 17
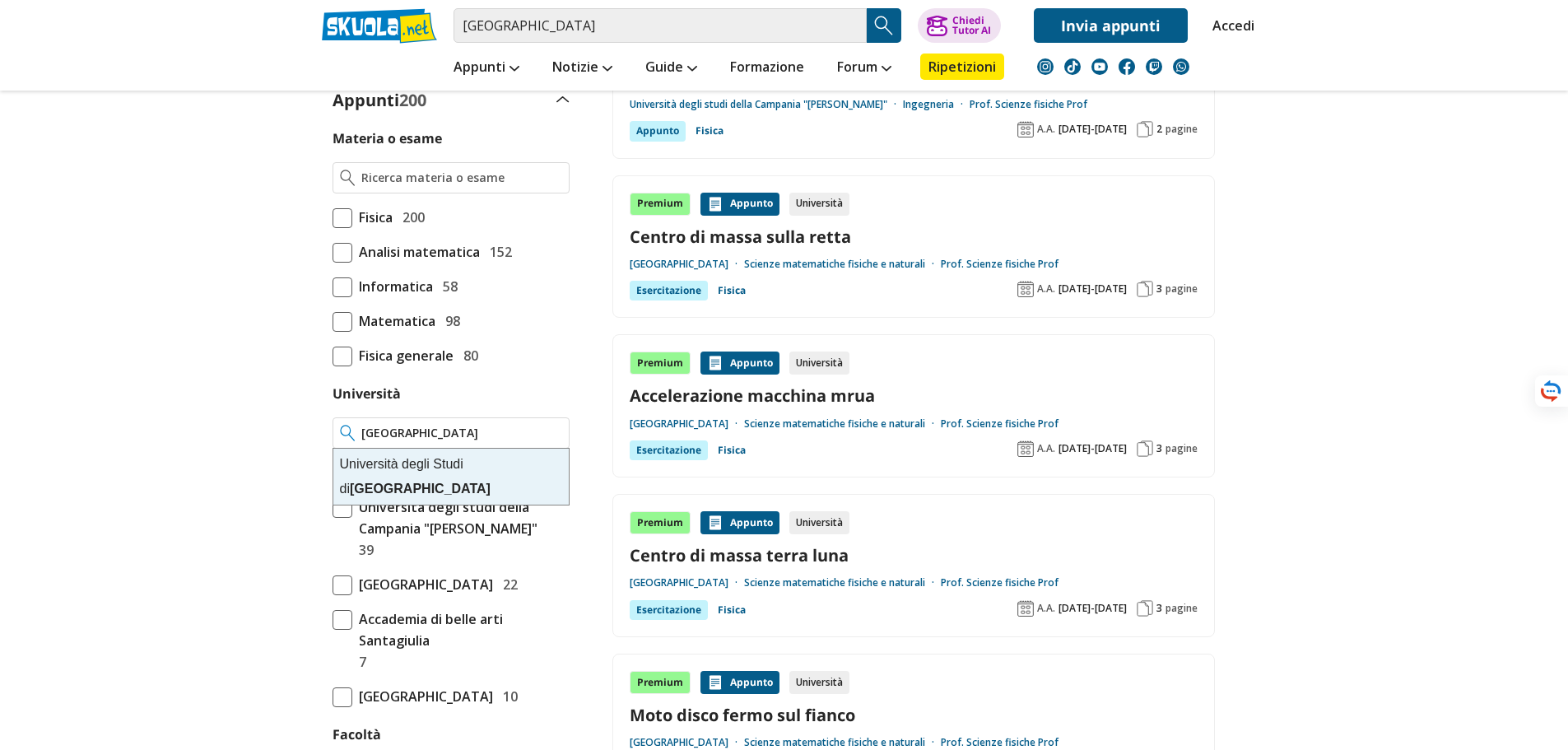
click at [436, 457] on div "Università degli Studi di Messina" at bounding box center [451, 477] width 236 height 56
type input "[GEOGRAPHIC_DATA]"
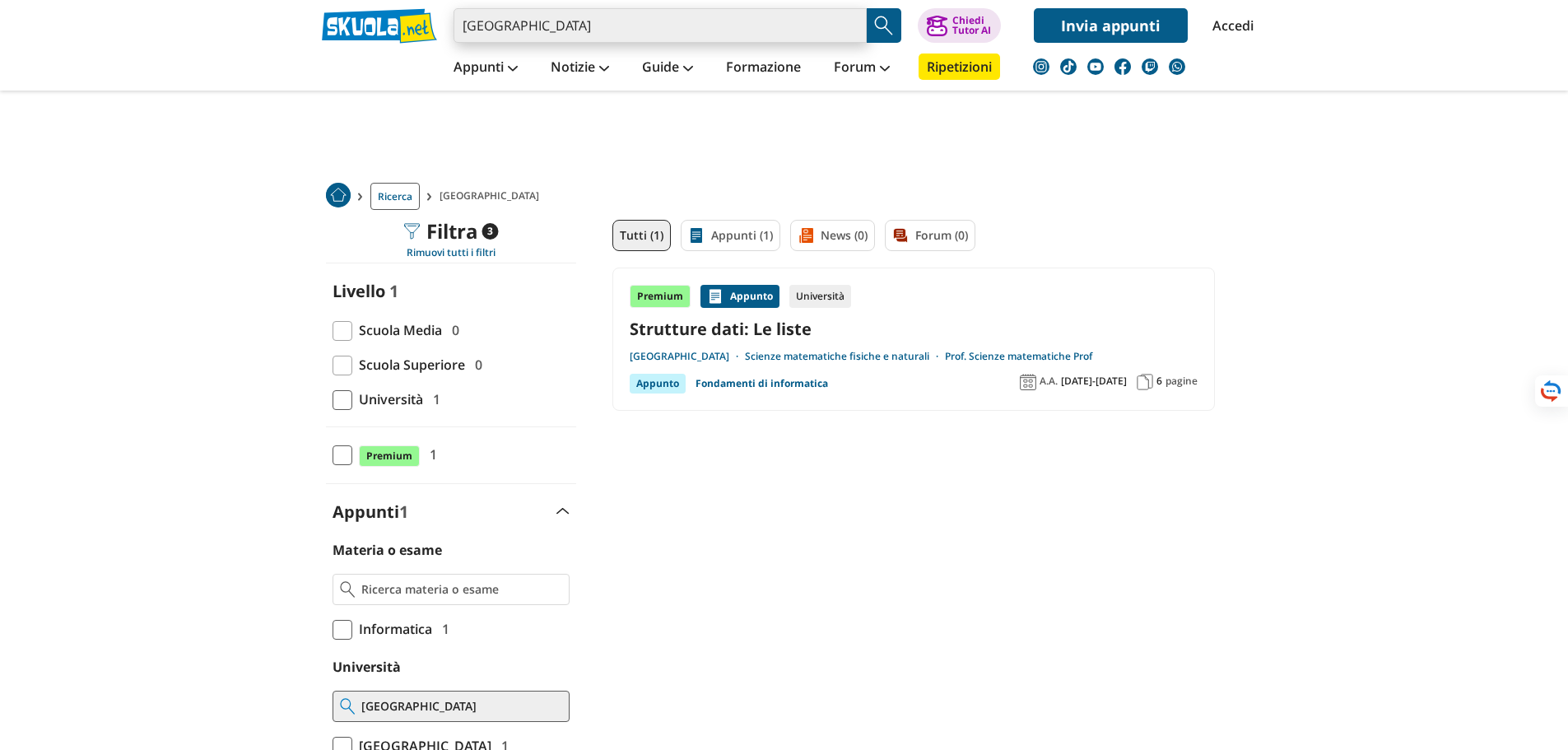
drag, startPoint x: 454, startPoint y: -5, endPoint x: 316, endPoint y: 13, distance: 139.2
click at [310, 11] on div "università di messina Trova un tutor esperto su questo argomento Chiedi Tutor A…" at bounding box center [784, 21] width 950 height 43
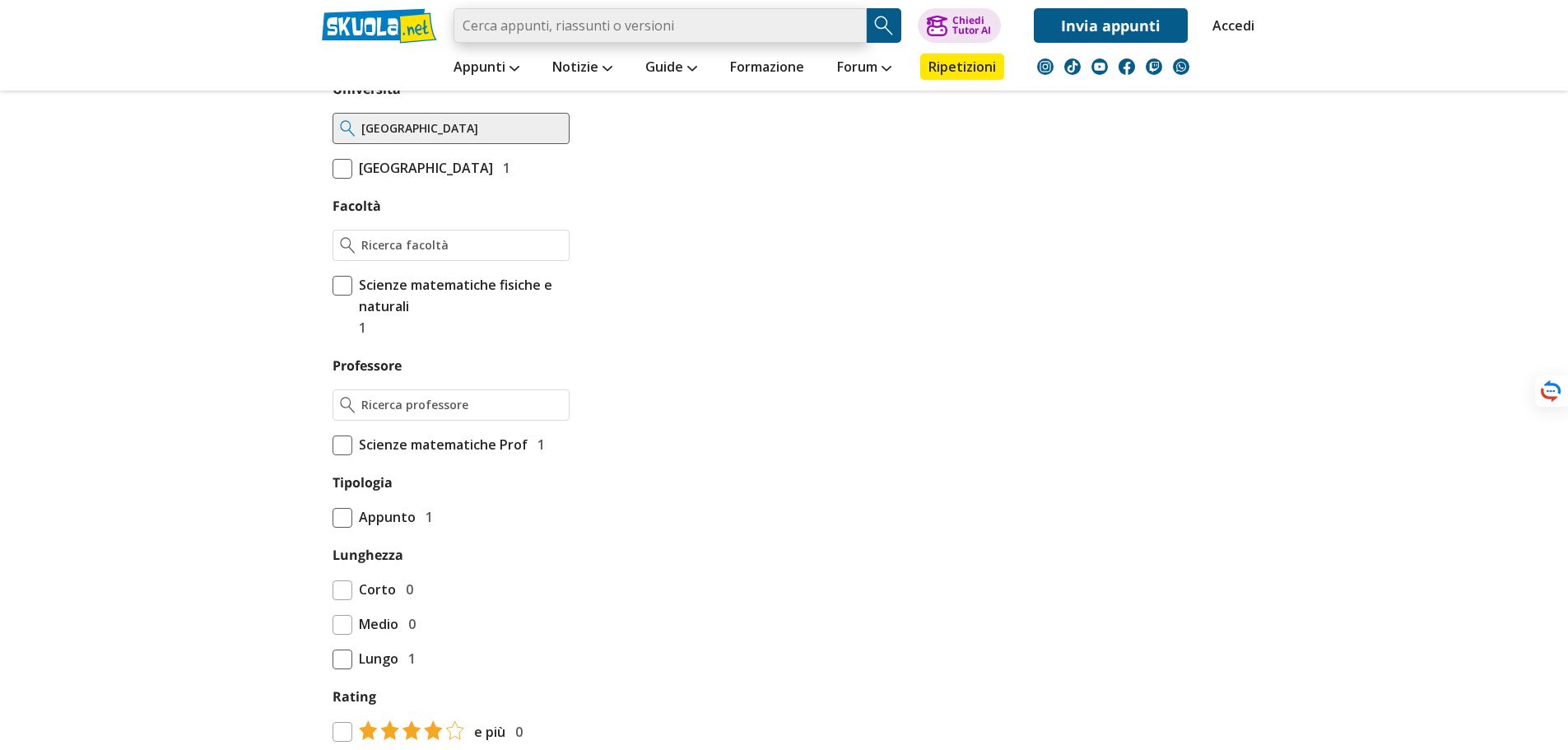
scroll to position [577, 0]
click at [449, 415] on input "Professore" at bounding box center [461, 407] width 200 height 17
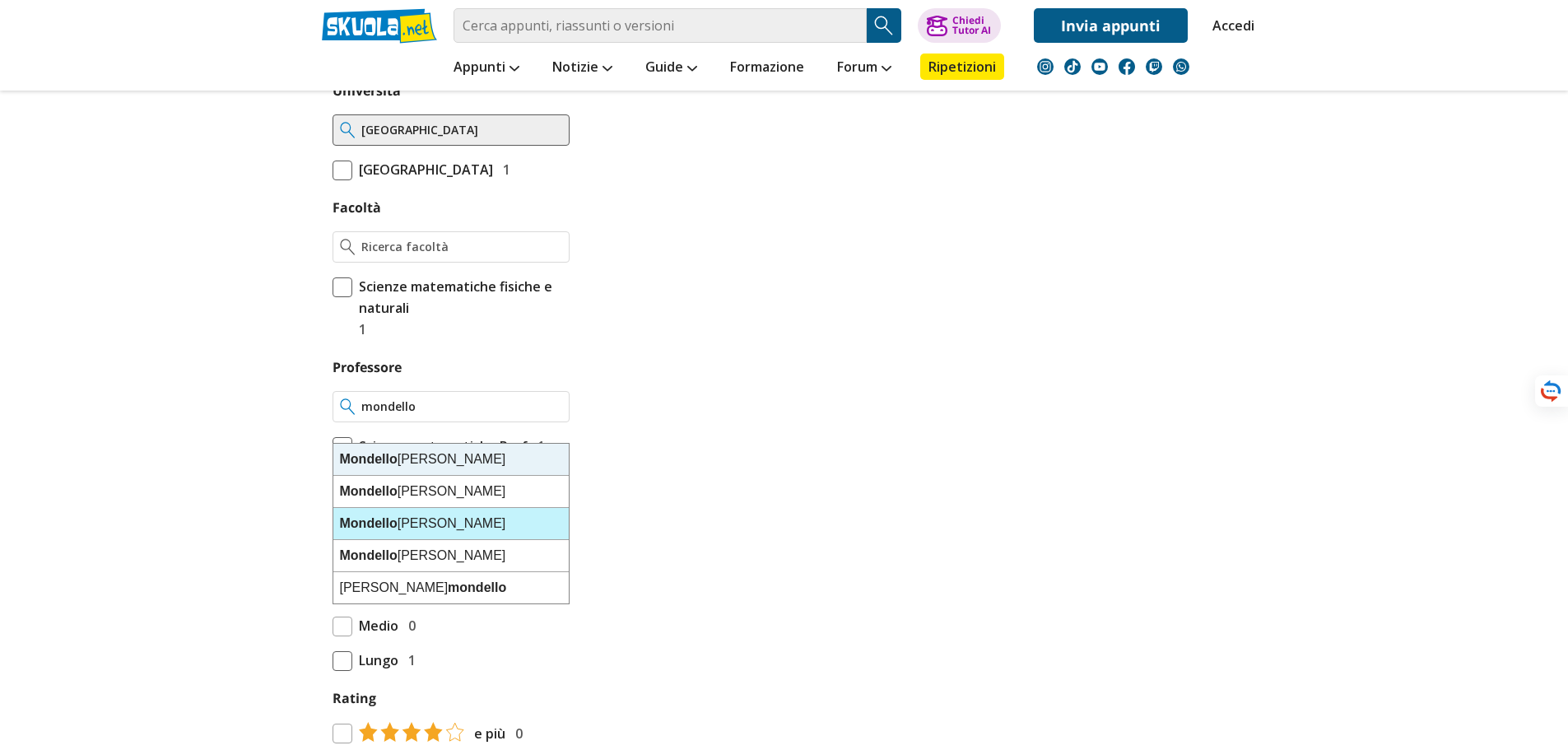
click at [413, 528] on div "Mondello Luigi" at bounding box center [451, 524] width 236 height 32
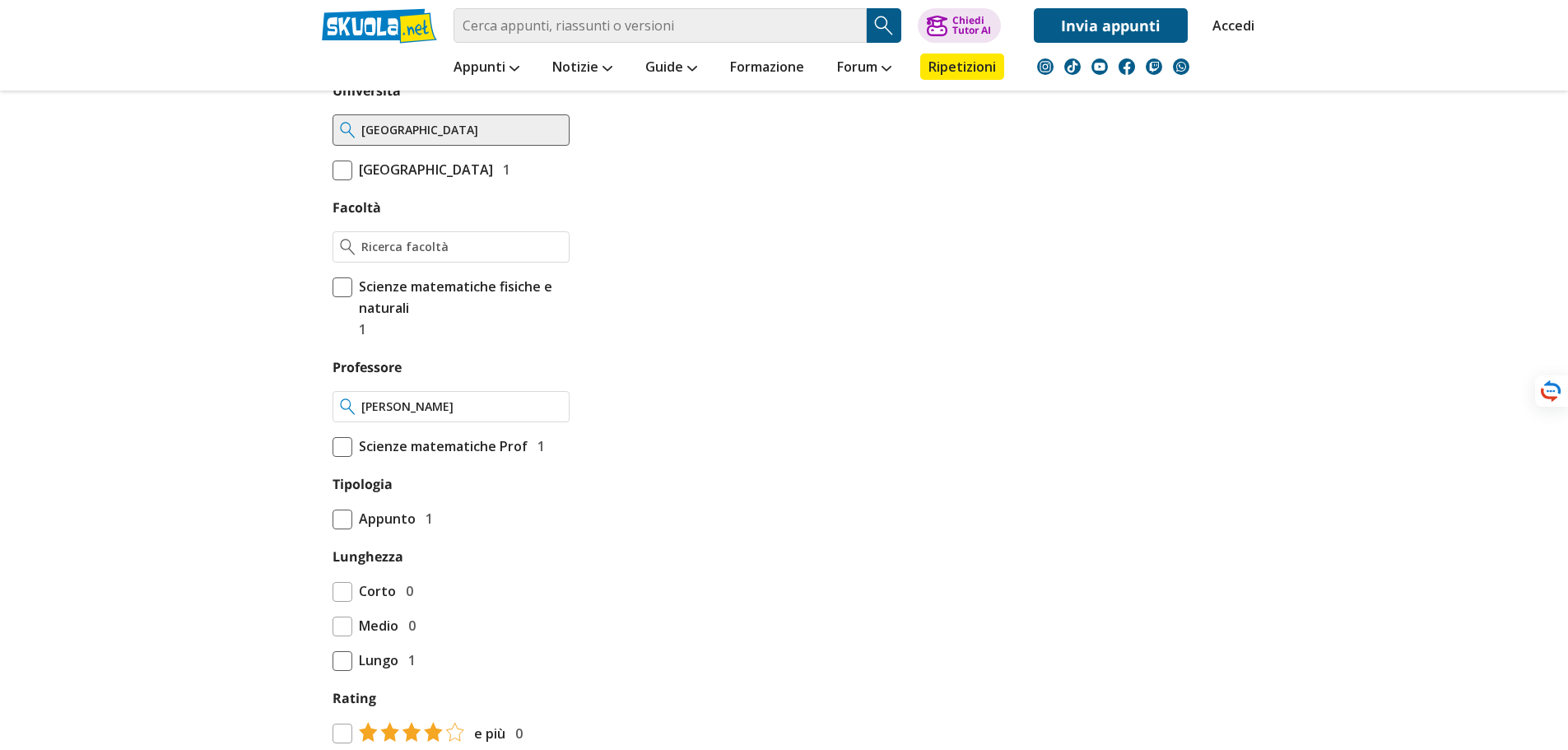
type input "[PERSON_NAME]"
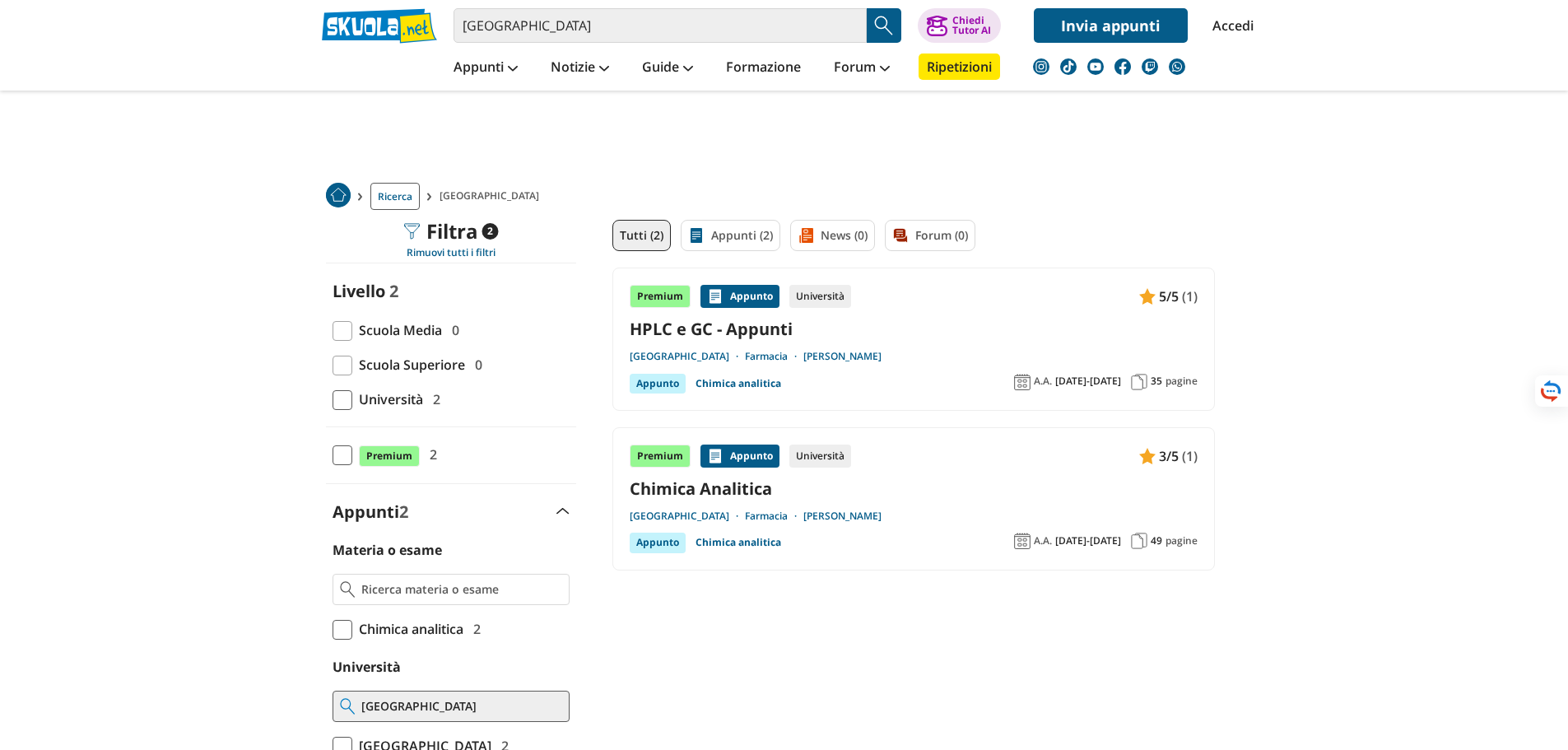
click at [660, 389] on div "Appunto" at bounding box center [658, 383] width 56 height 20
